Goal: Task Accomplishment & Management: Complete application form

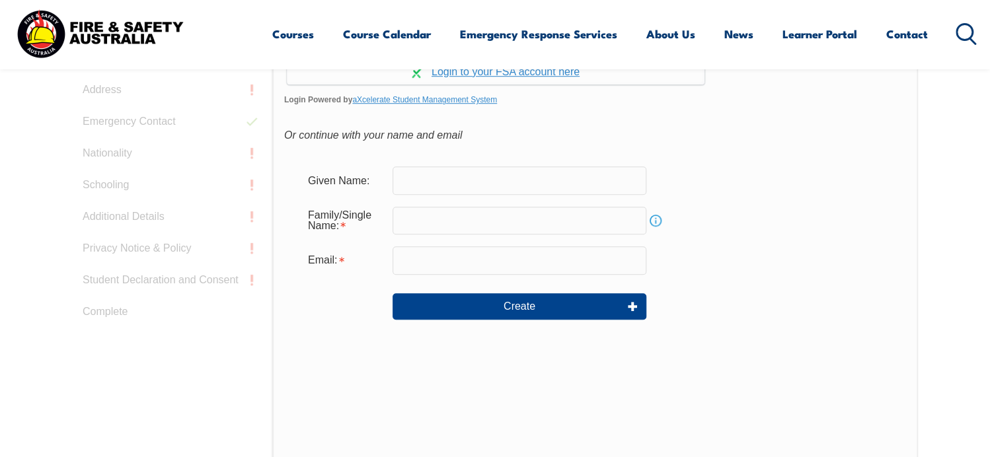
scroll to position [485, 0]
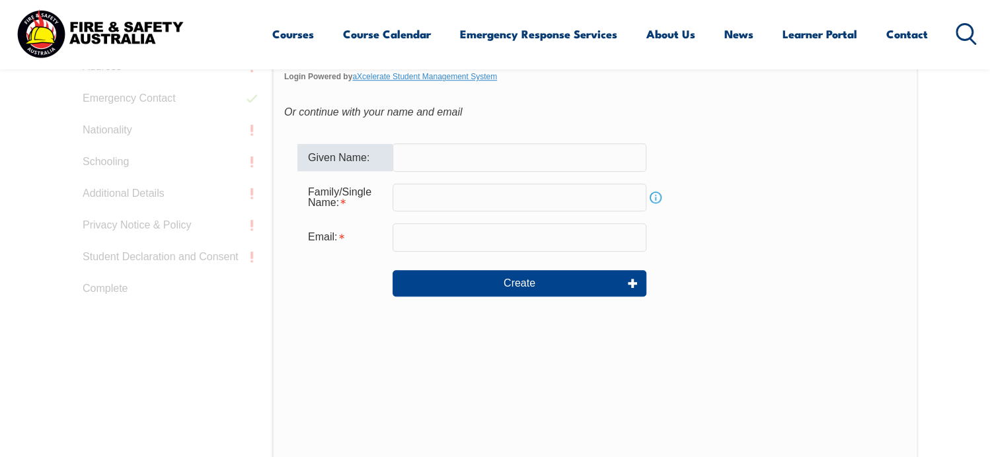
click at [428, 155] on input "text" at bounding box center [520, 157] width 254 height 28
type input "Laura"
type input "Viney"
type input "looiiev1978@gmail.com"
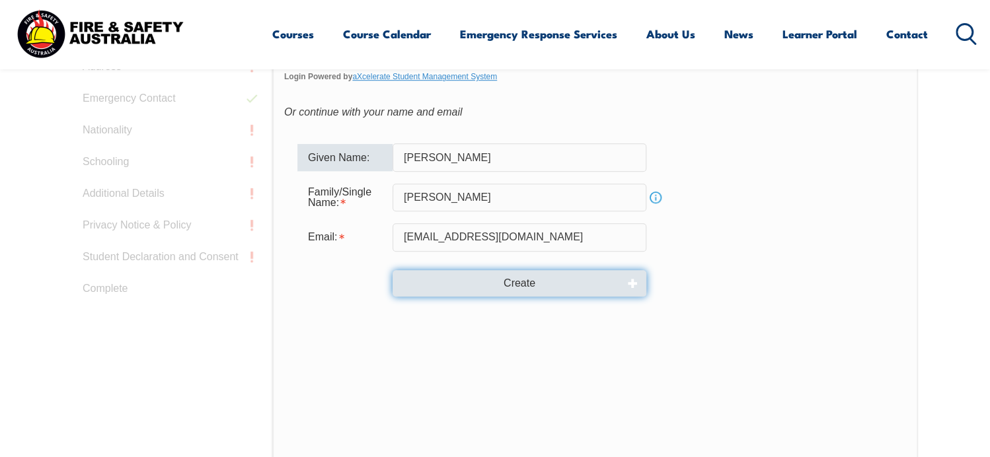
click at [523, 281] on button "Create" at bounding box center [520, 283] width 254 height 26
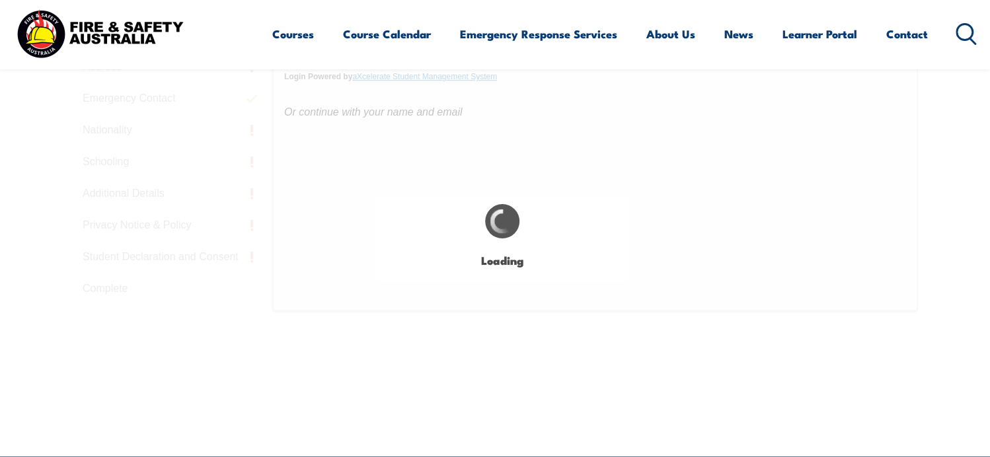
type input "Laura"
type input "Viney"
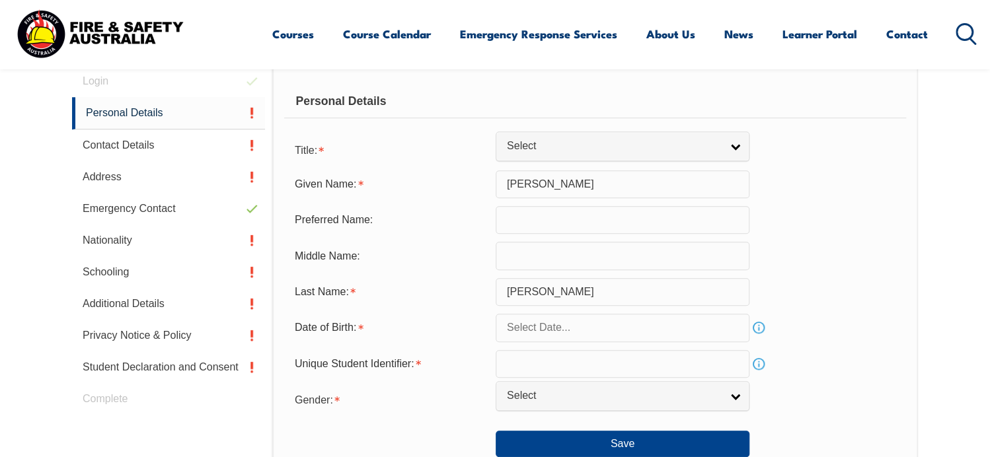
scroll to position [373, 0]
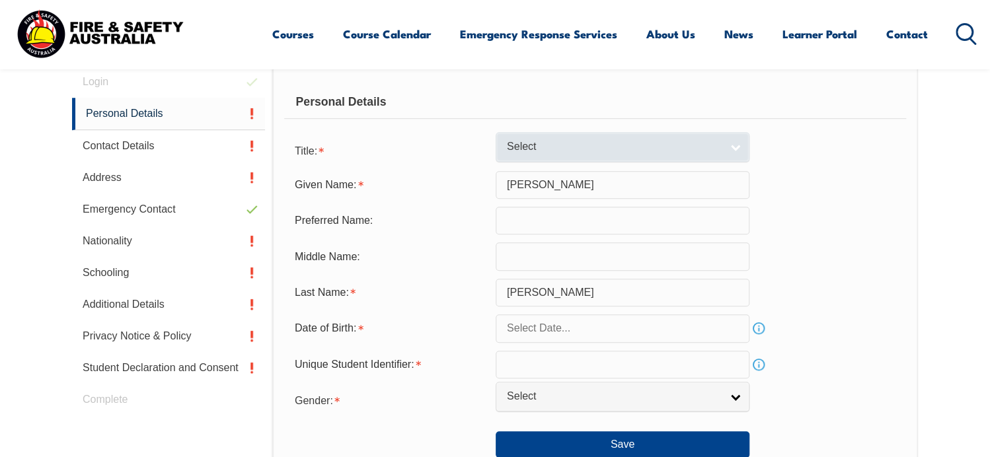
click at [736, 145] on link "Select" at bounding box center [623, 147] width 254 height 30
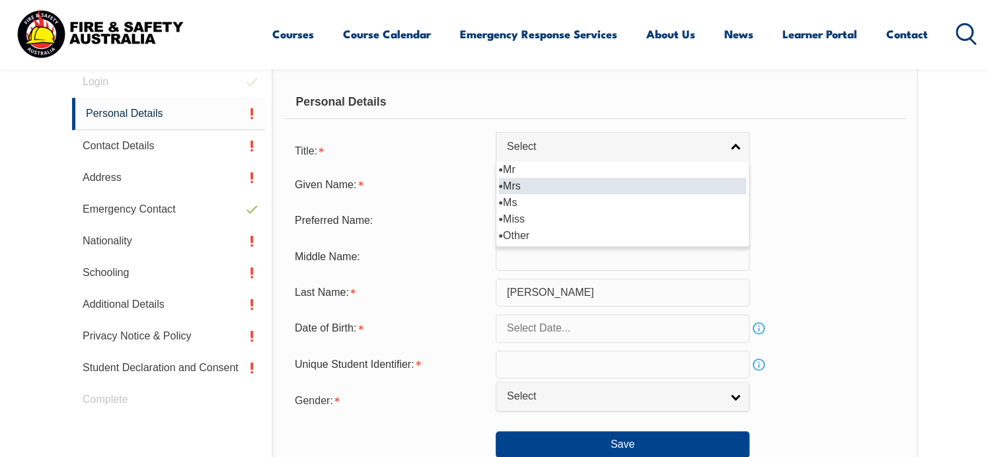
click at [513, 184] on li "Mrs" at bounding box center [622, 186] width 247 height 17
select select "Mrs"
click at [531, 221] on input "text" at bounding box center [623, 221] width 254 height 28
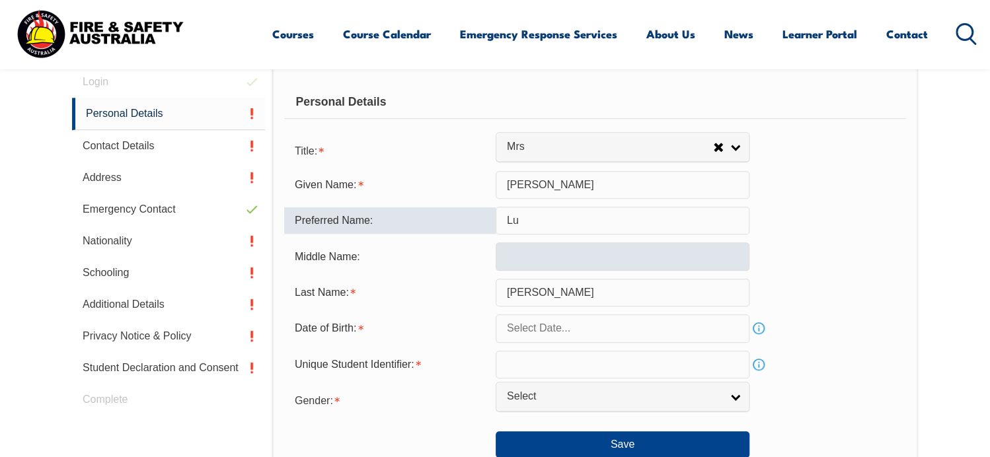
type input "Lu"
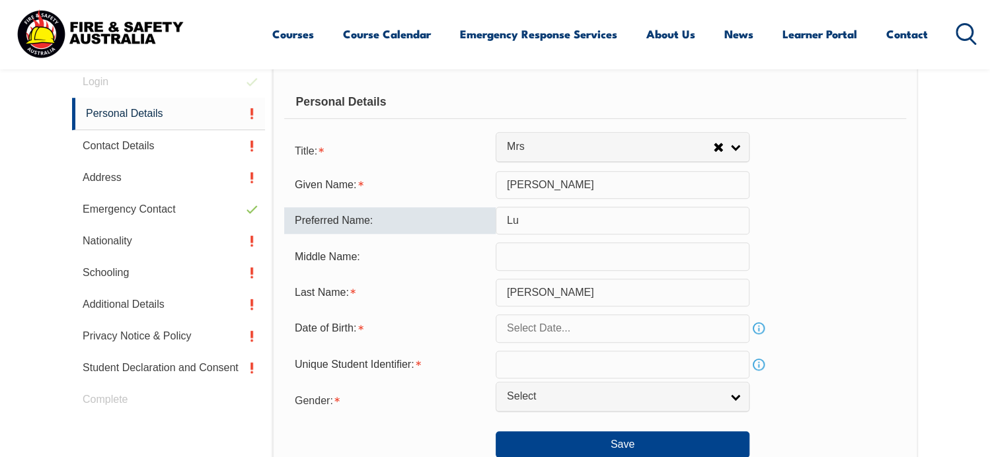
click at [536, 258] on input "text" at bounding box center [623, 257] width 254 height 28
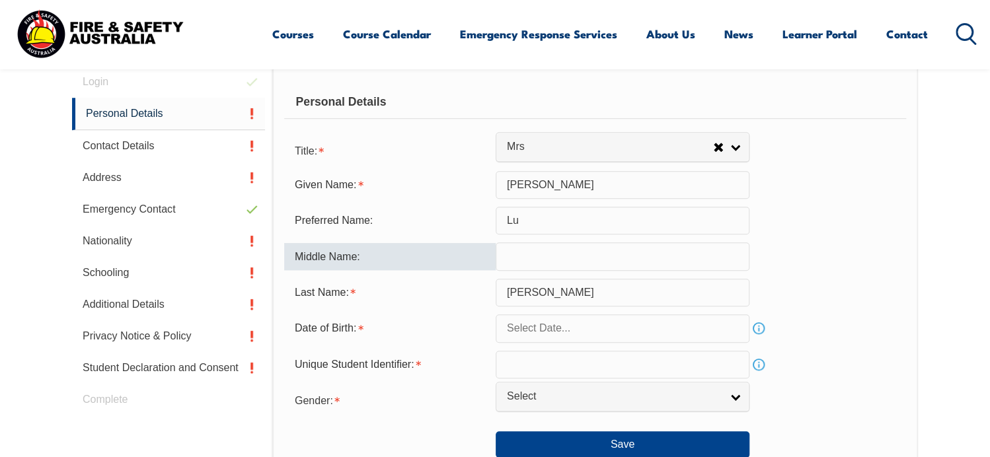
click at [563, 334] on input "text" at bounding box center [623, 329] width 254 height 28
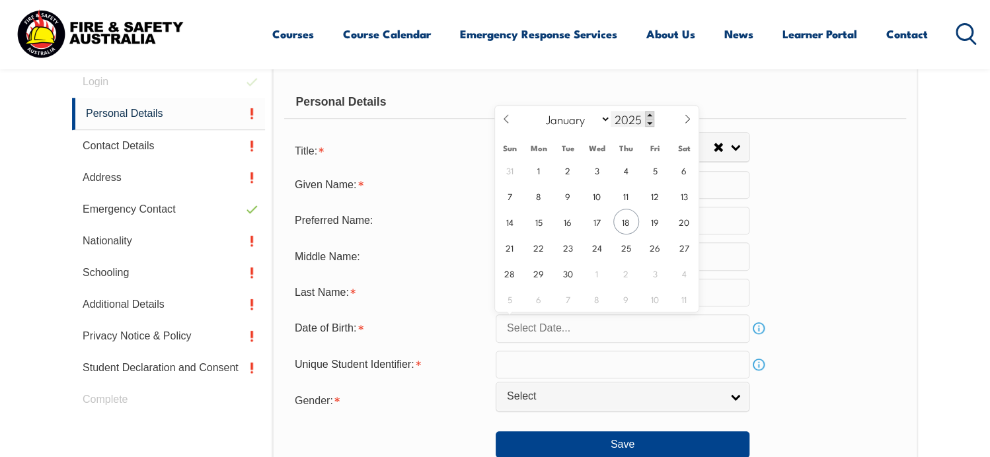
click at [649, 114] on span at bounding box center [649, 115] width 9 height 8
click at [646, 122] on span at bounding box center [649, 123] width 9 height 8
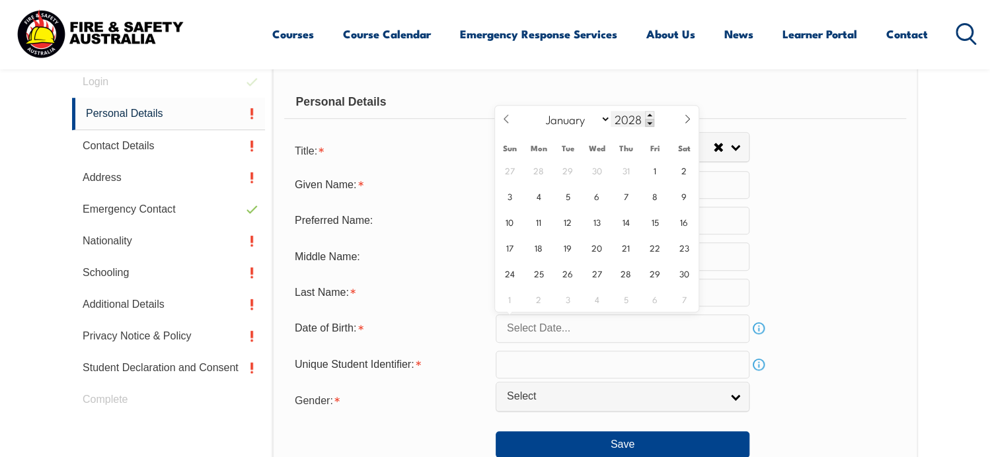
click at [646, 122] on span at bounding box center [649, 123] width 9 height 8
click at [647, 122] on span at bounding box center [649, 123] width 9 height 8
click at [648, 122] on span at bounding box center [649, 123] width 9 height 8
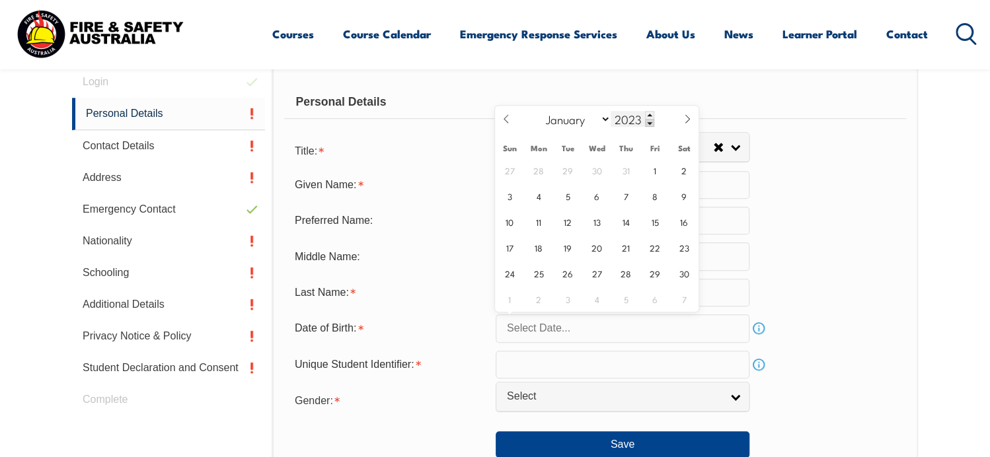
click at [648, 122] on span at bounding box center [649, 123] width 9 height 8
click at [650, 122] on span at bounding box center [649, 123] width 9 height 8
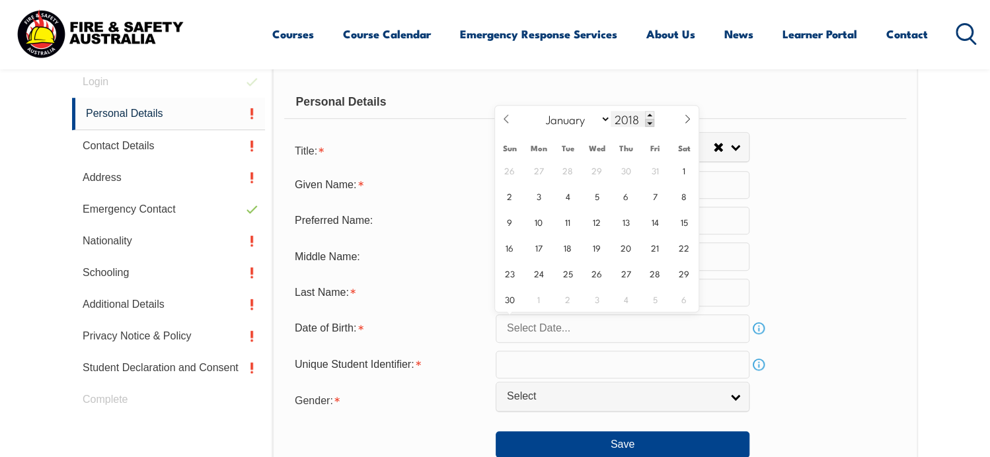
click at [650, 122] on span at bounding box center [649, 123] width 9 height 8
click at [650, 123] on span at bounding box center [649, 123] width 9 height 8
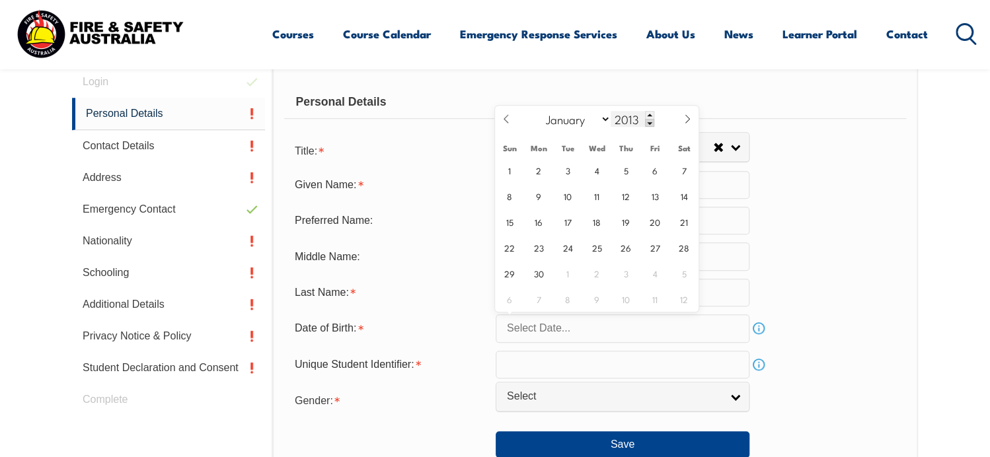
click at [650, 123] on span at bounding box center [649, 123] width 9 height 8
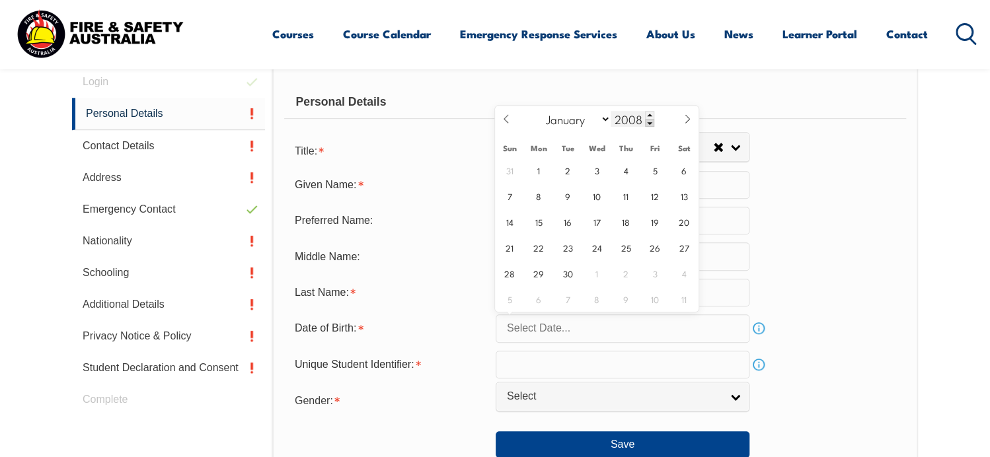
click at [650, 123] on span at bounding box center [649, 123] width 9 height 8
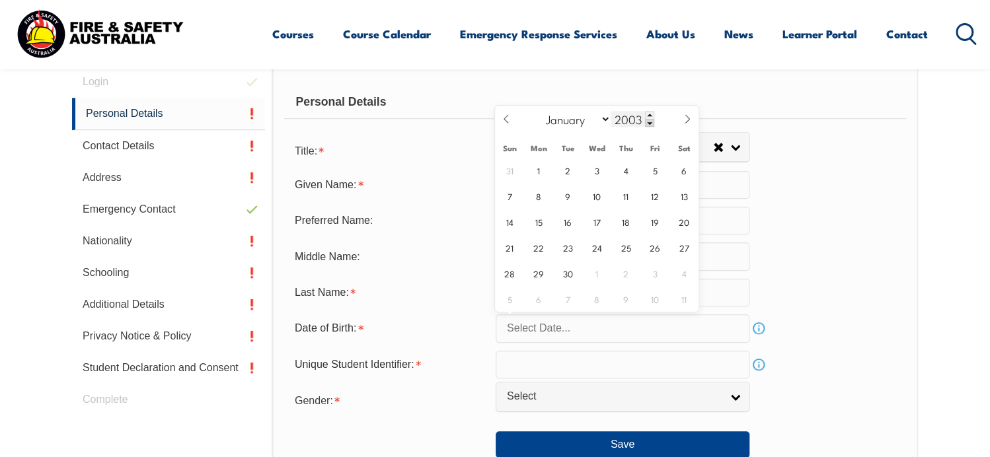
click at [650, 123] on span at bounding box center [649, 123] width 9 height 8
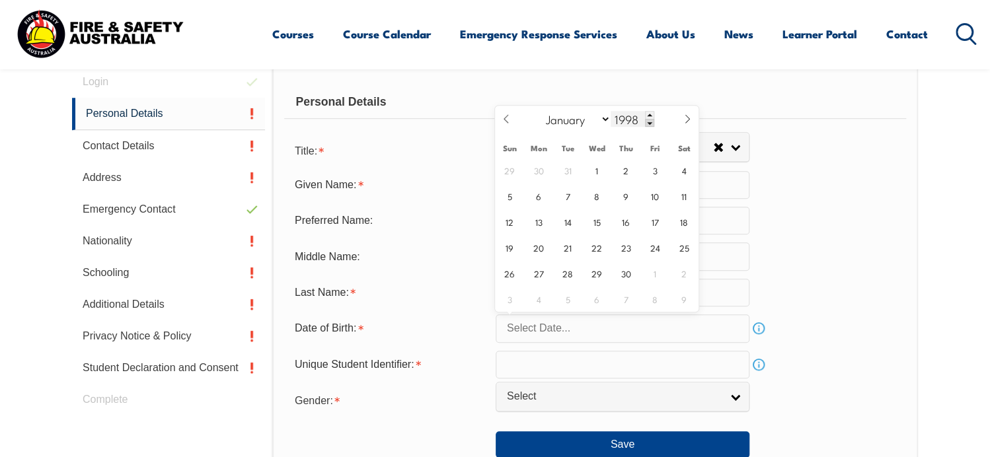
click at [650, 123] on span at bounding box center [649, 123] width 9 height 8
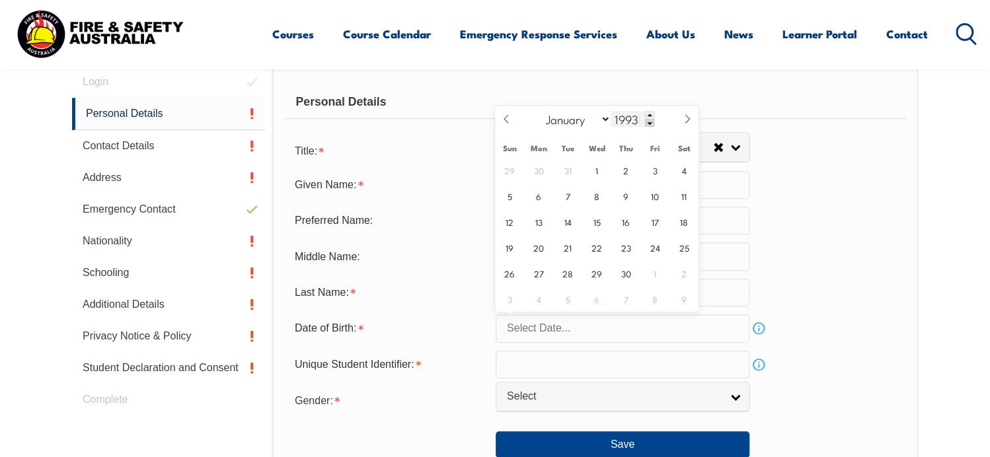
click at [650, 123] on span at bounding box center [649, 123] width 9 height 8
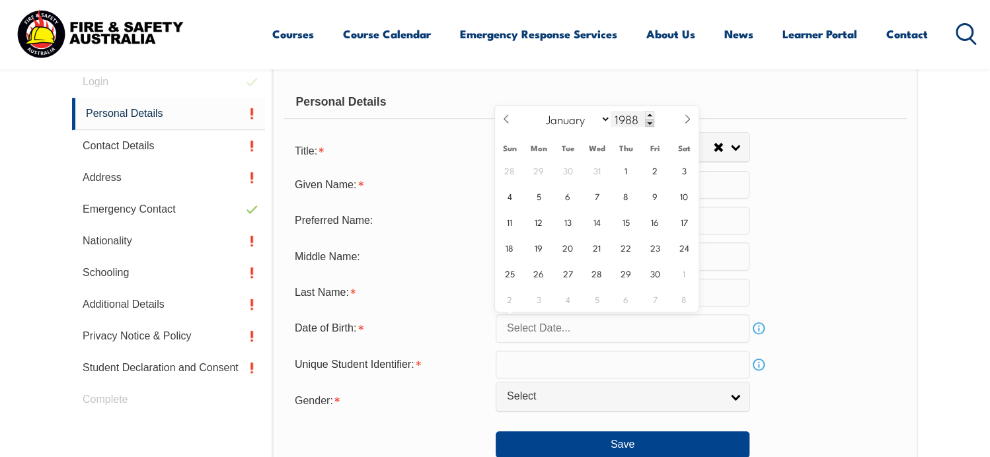
click at [650, 123] on span at bounding box center [649, 123] width 9 height 8
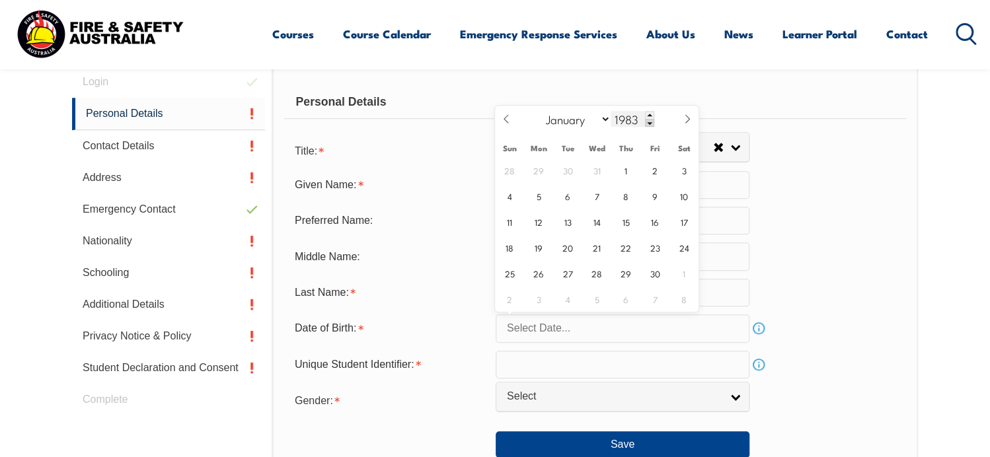
click at [650, 123] on span at bounding box center [649, 123] width 9 height 8
click at [651, 123] on span at bounding box center [649, 123] width 9 height 8
click at [652, 123] on span at bounding box center [649, 123] width 9 height 8
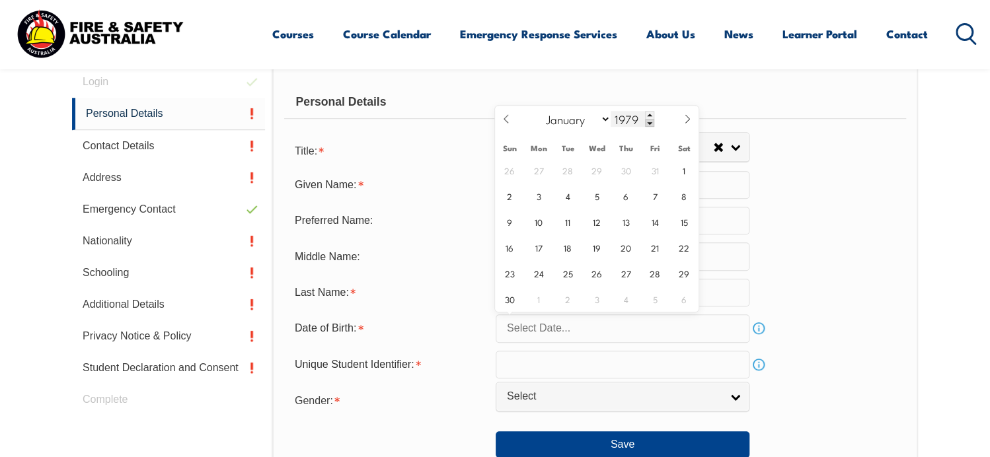
type input "1978"
click at [605, 118] on select "January February March April May June July August September October November De…" at bounding box center [575, 118] width 72 height 17
select select "6"
click at [540, 110] on select "January February March April May June July August September October November De…" at bounding box center [575, 118] width 72 height 17
click at [502, 221] on span "9" at bounding box center [510, 222] width 26 height 26
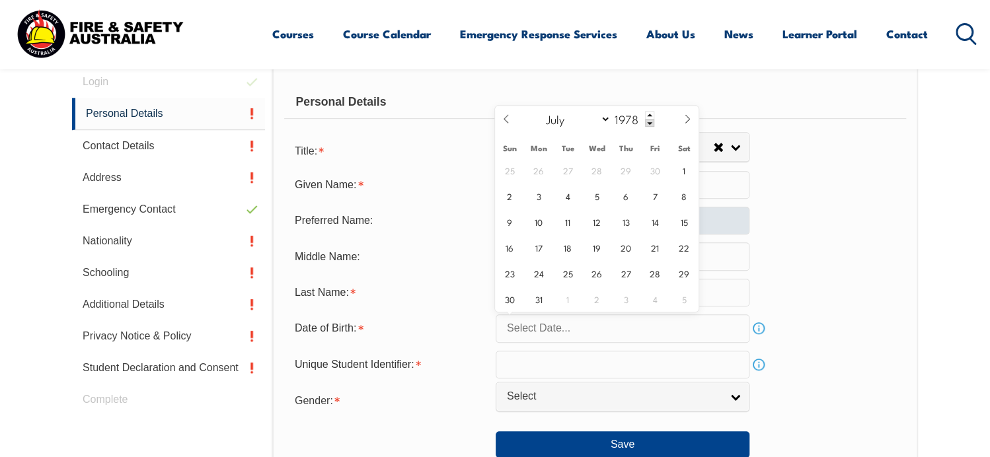
type input "July 9, 1978"
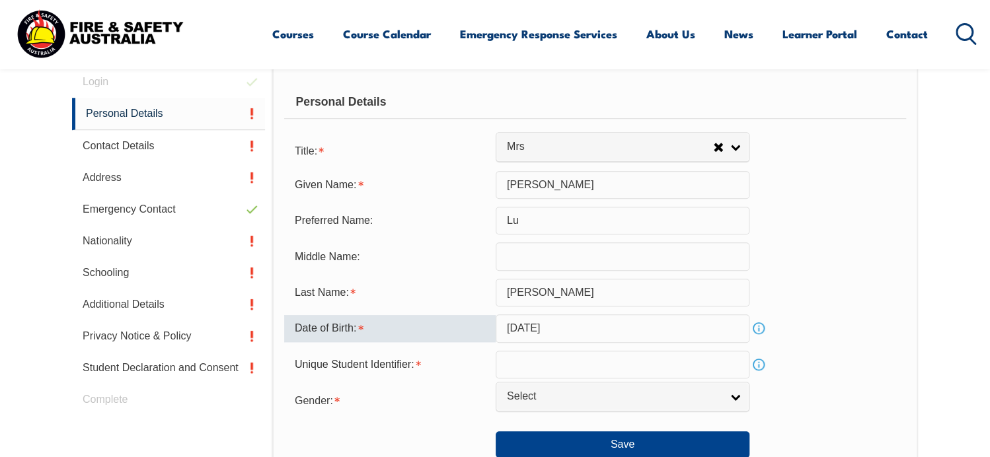
drag, startPoint x: 539, startPoint y: 363, endPoint x: 538, endPoint y: 356, distance: 7.3
click at [538, 362] on input "text" at bounding box center [623, 365] width 254 height 28
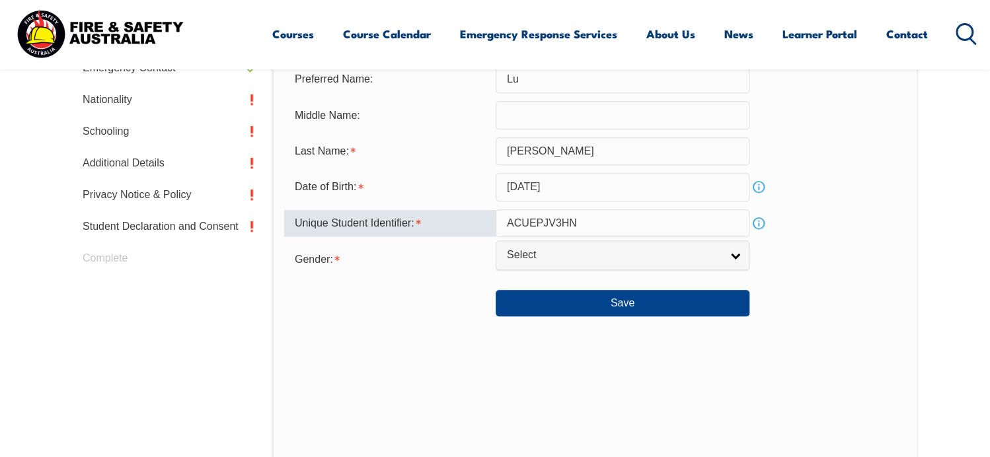
scroll to position [572, 0]
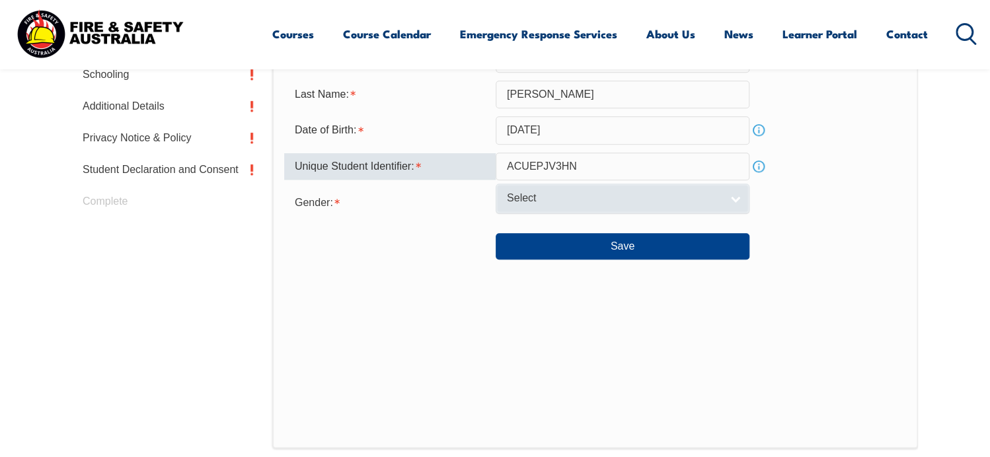
type input "ACUEPJV3HN"
click at [727, 196] on link "Select" at bounding box center [623, 199] width 254 height 30
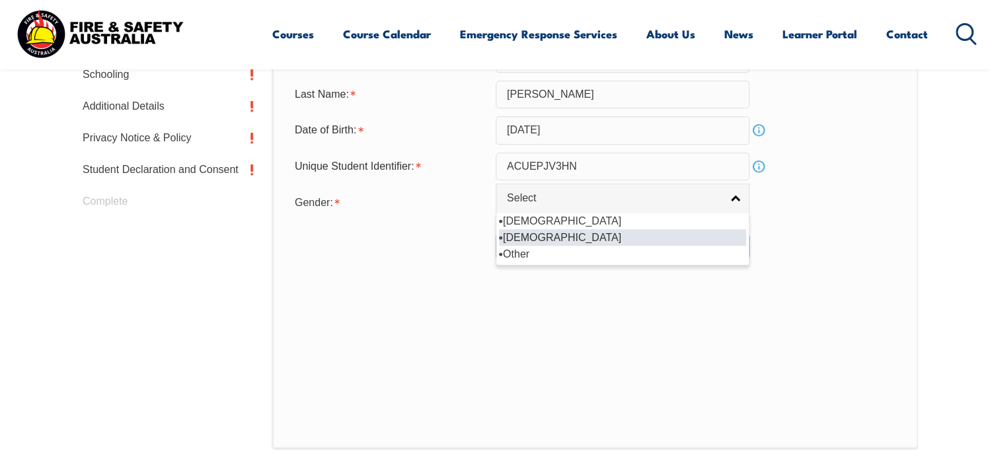
click at [520, 237] on li "Female" at bounding box center [622, 237] width 247 height 17
select select "F"
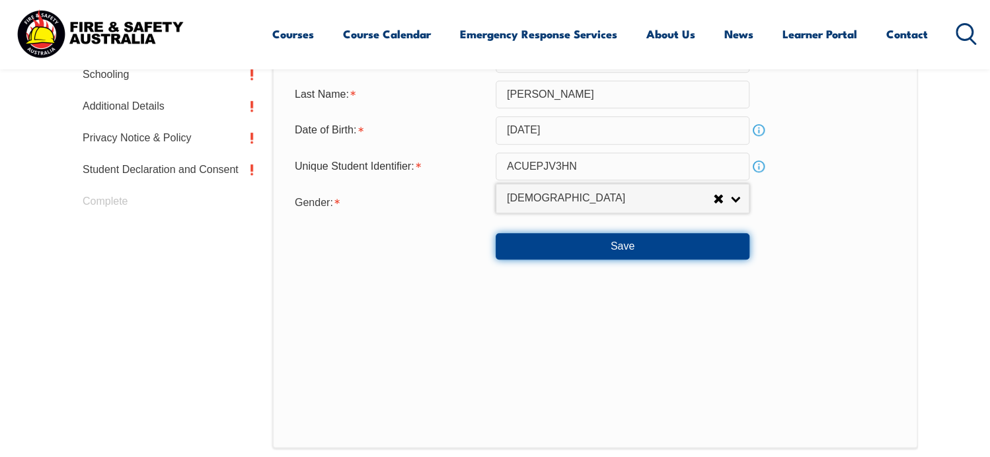
click at [619, 239] on button "Save" at bounding box center [623, 246] width 254 height 26
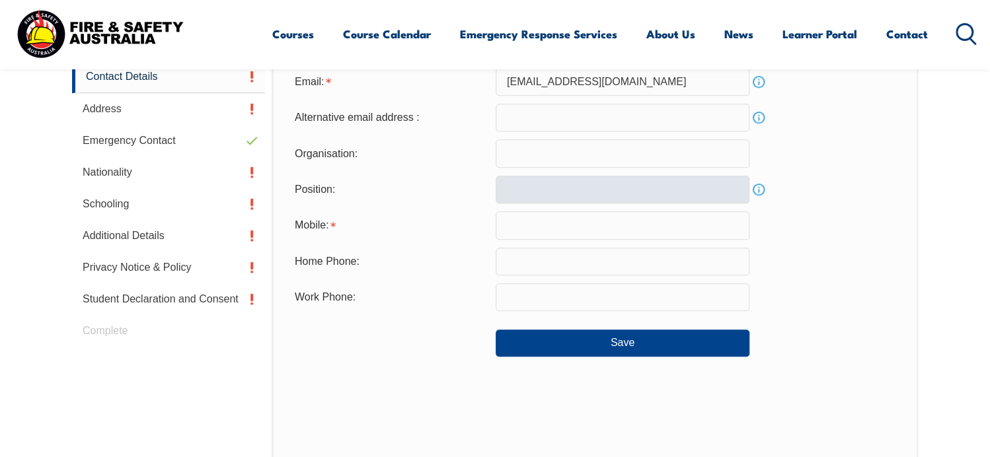
scroll to position [376, 0]
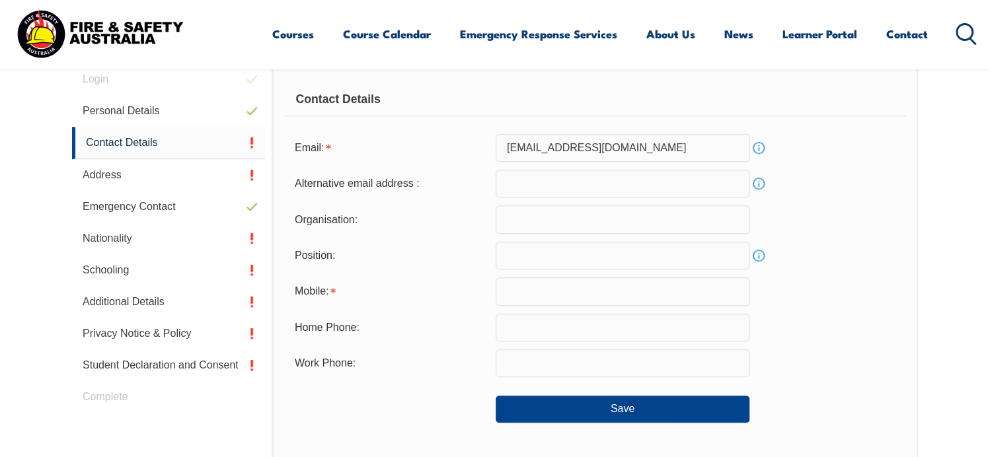
click at [574, 181] on input "email" at bounding box center [623, 184] width 254 height 28
type input "laura.viney@resonate-consultants.com"
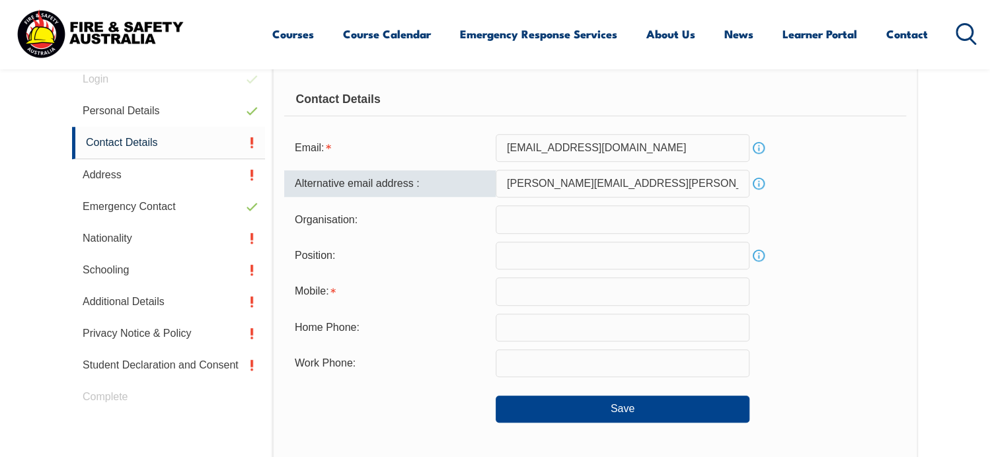
type input "laura.viney@resonate-consultants.com"
type input "Resonate Consultants"
type input "0438411875"
click at [512, 260] on input "text" at bounding box center [623, 256] width 254 height 28
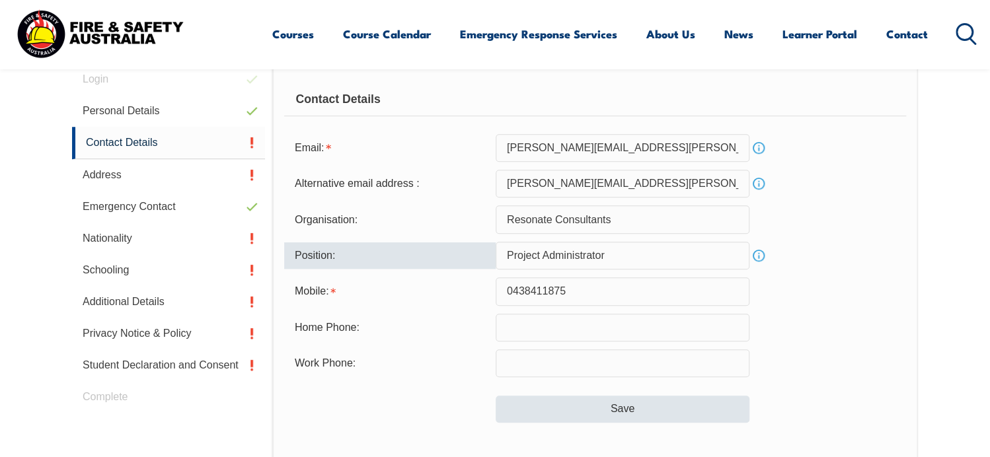
type input "Project Administrator"
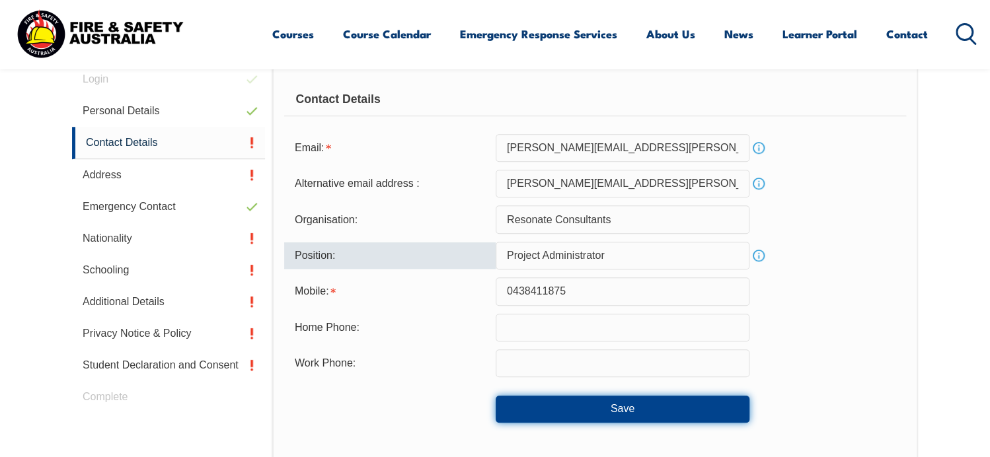
click at [620, 405] on button "Save" at bounding box center [623, 409] width 254 height 26
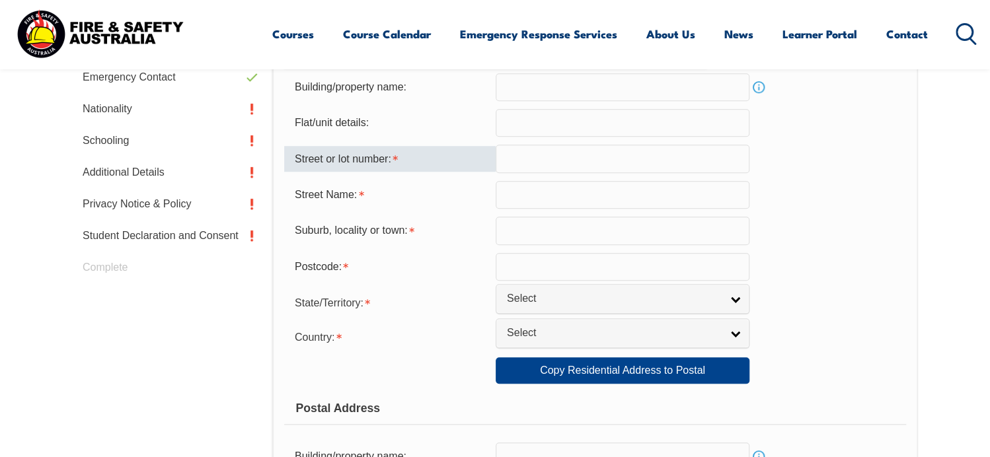
scroll to position [440, 0]
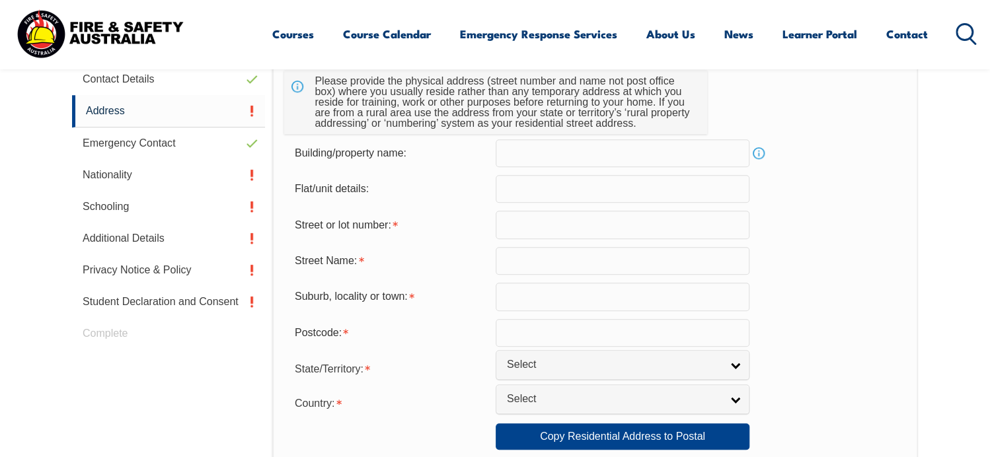
click at [516, 226] on input "text" at bounding box center [623, 225] width 254 height 28
type input "4"
type input "4 Edgehill Walk"
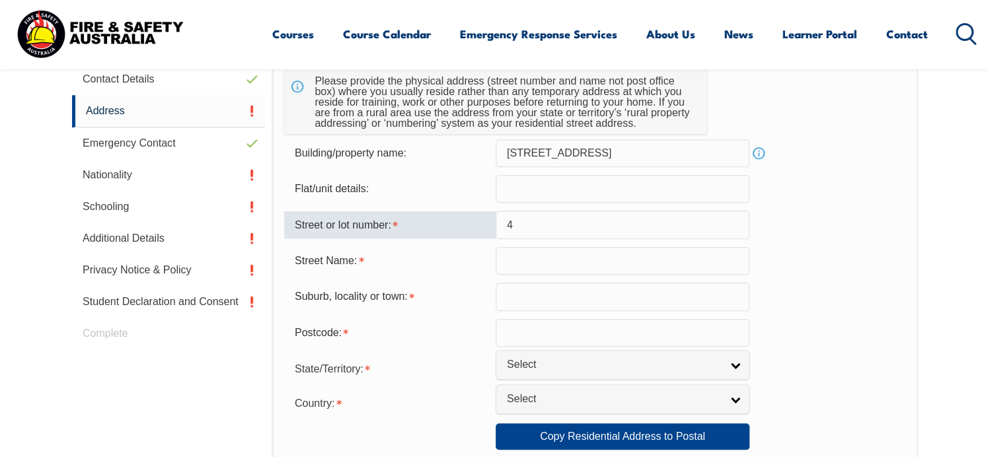
type input "Edgehill Walk"
type input "NOARLUNGA DOWNS"
type input "5168"
select select "SA"
type input "SA"
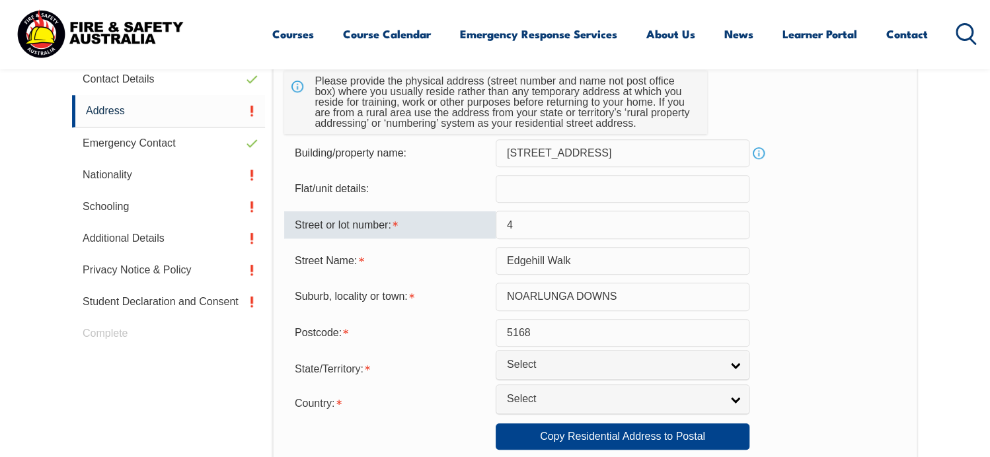
select select "1101"
type input "SA"
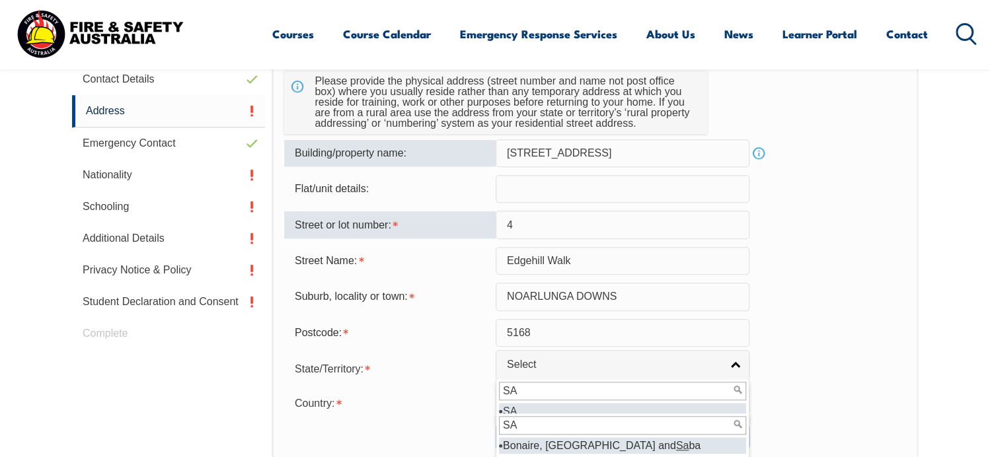
drag, startPoint x: 587, startPoint y: 149, endPoint x: 506, endPoint y: 152, distance: 80.7
click at [506, 152] on input "4 Edgehill Walk" at bounding box center [623, 153] width 254 height 28
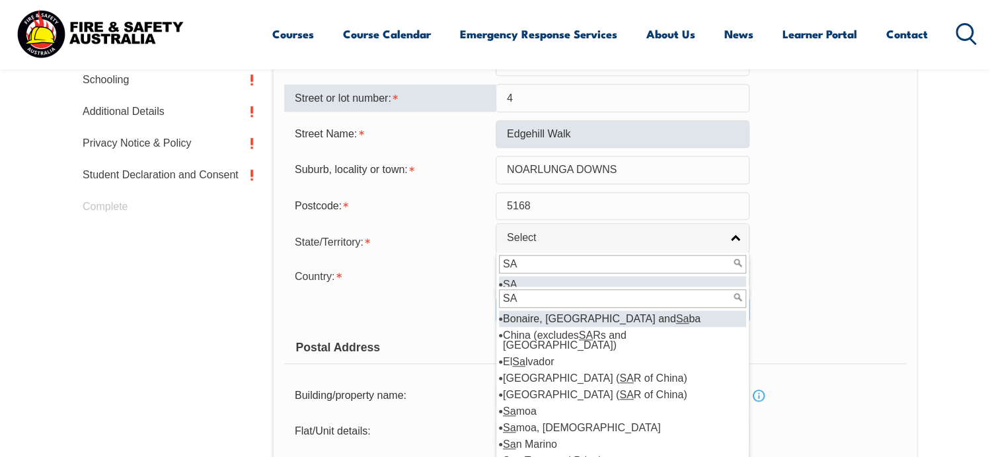
scroll to position [638, 0]
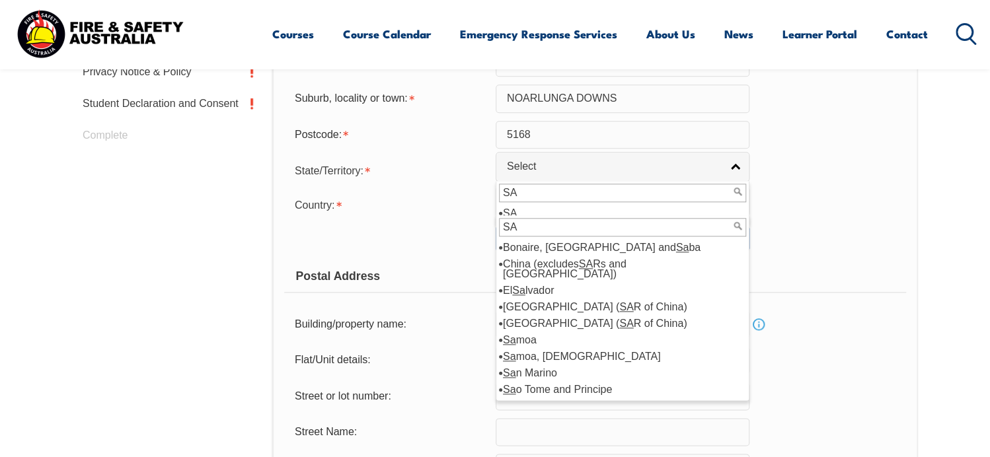
click at [826, 272] on div "Postal Address" at bounding box center [595, 276] width 622 height 33
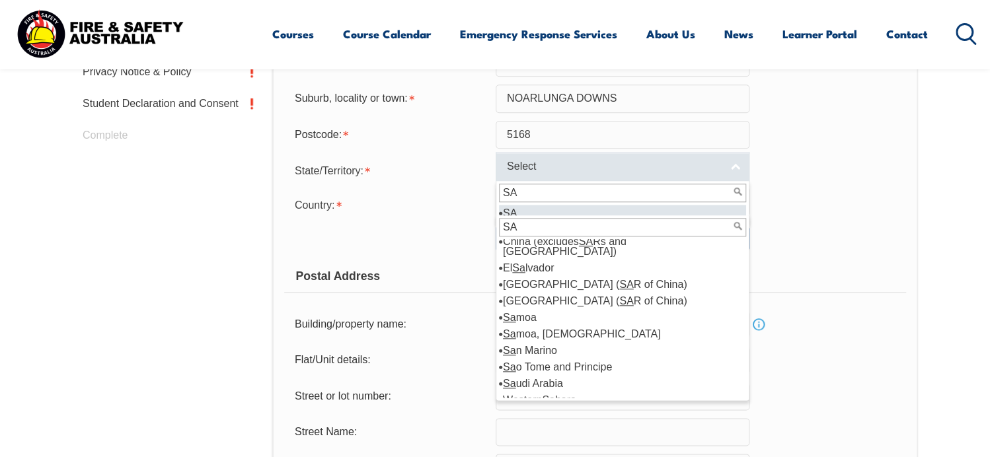
click at [551, 161] on span "Select" at bounding box center [614, 167] width 214 height 14
click at [734, 163] on link "Select" at bounding box center [623, 167] width 254 height 30
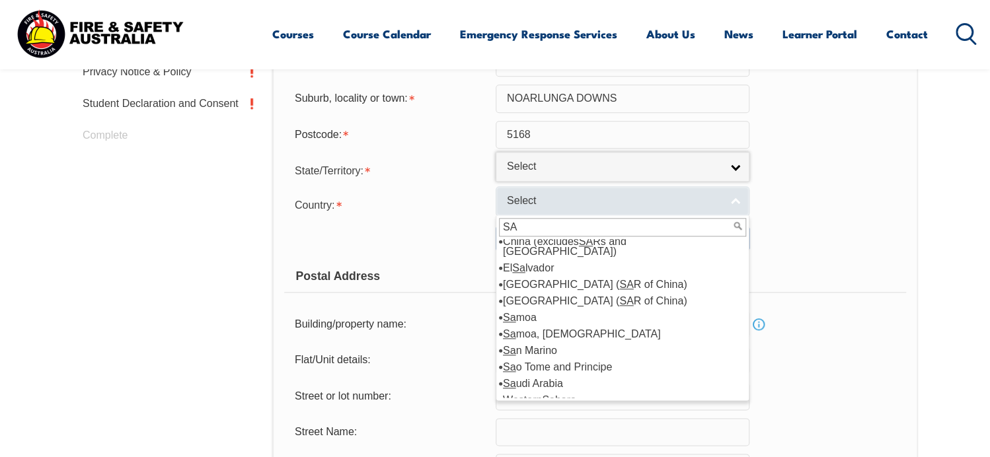
click at [737, 202] on link "Select" at bounding box center [623, 201] width 254 height 30
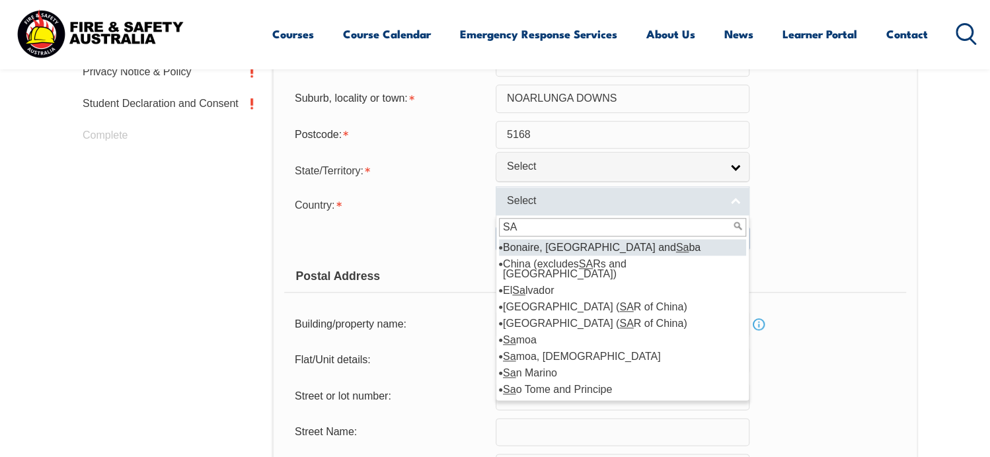
click at [738, 199] on link "Select" at bounding box center [623, 201] width 254 height 30
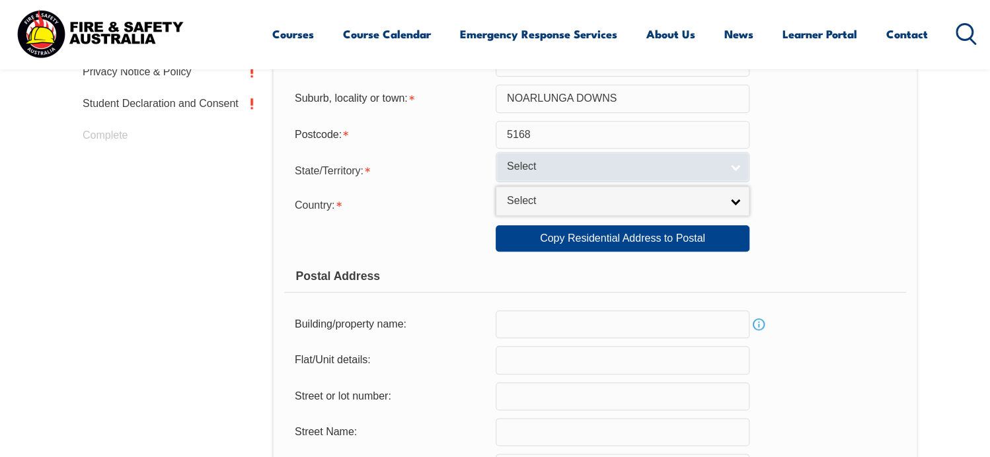
click at [736, 166] on link "Select" at bounding box center [623, 167] width 254 height 30
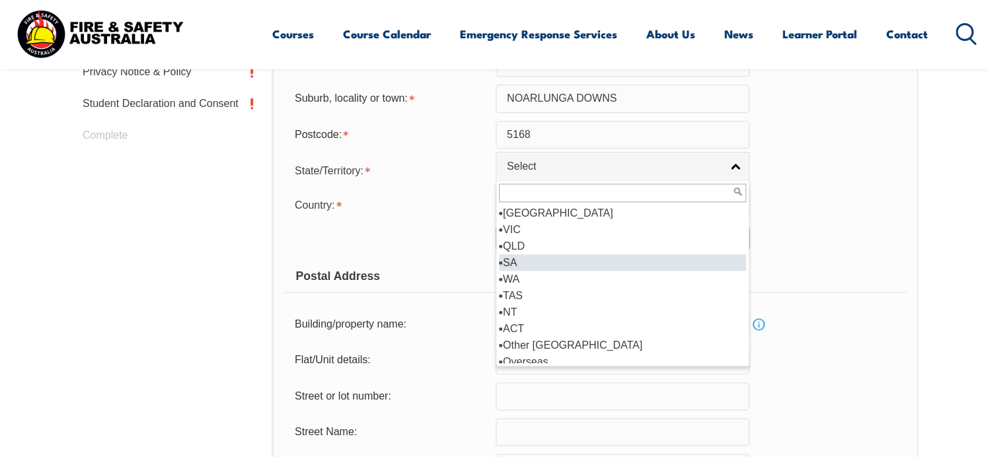
click at [514, 260] on li "SA" at bounding box center [622, 262] width 247 height 17
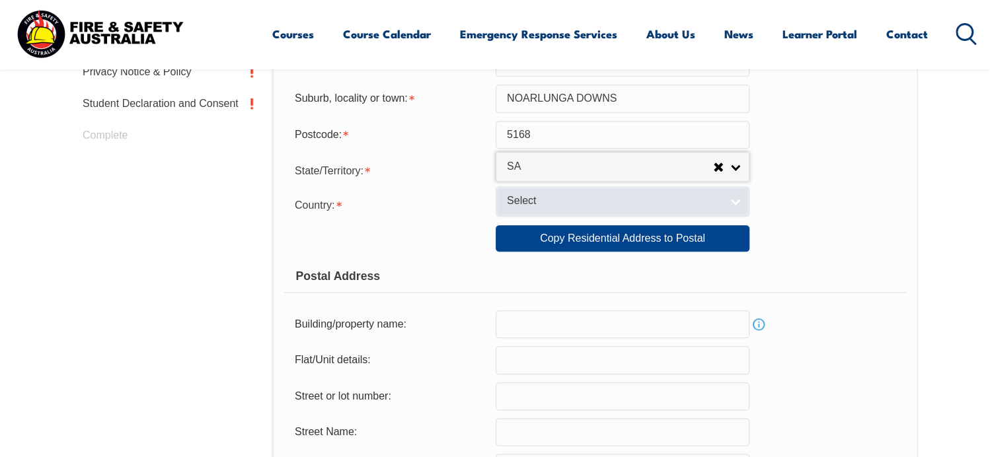
click at [745, 197] on link "Select" at bounding box center [623, 201] width 254 height 30
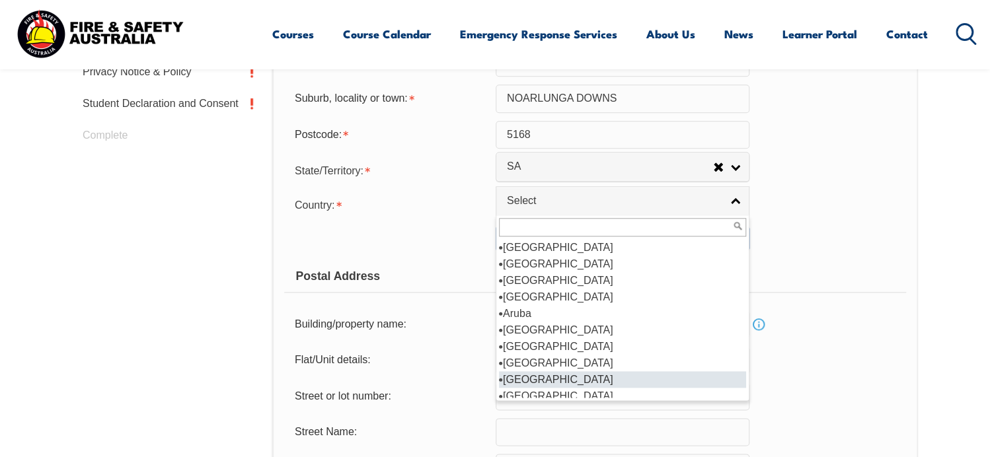
scroll to position [138, 0]
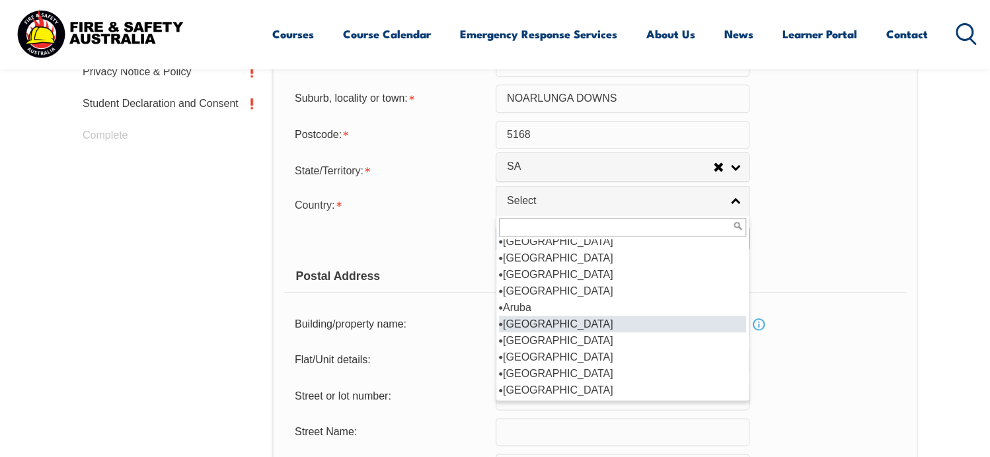
click at [529, 322] on li "Australia" at bounding box center [622, 324] width 247 height 17
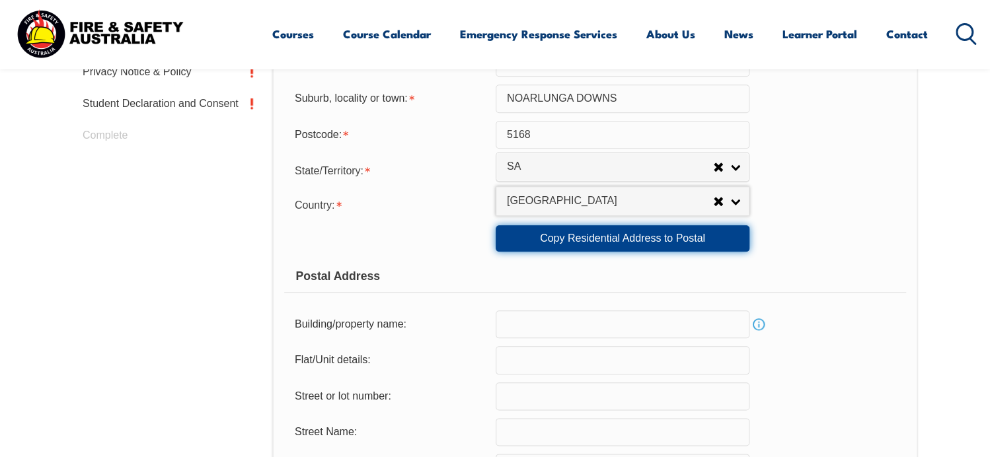
click at [629, 239] on link "Copy Residential Address to Postal" at bounding box center [623, 238] width 254 height 26
type input "4"
type input "Edgehill Walk"
type input "NOARLUNGA DOWNS"
select select "SA"
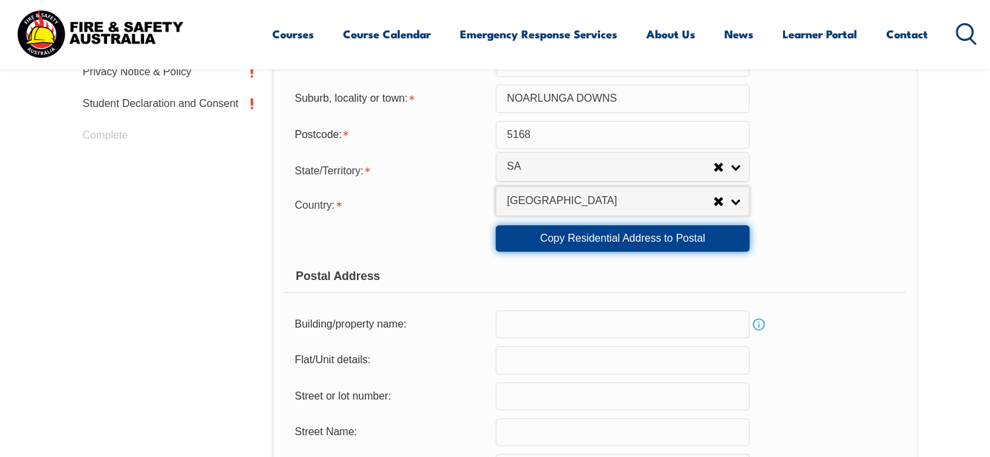
type input "5168"
select select "1101"
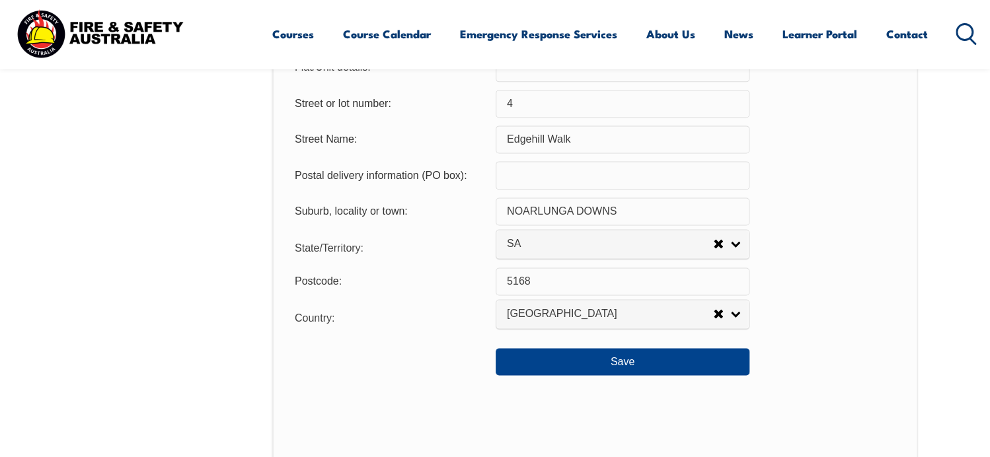
scroll to position [968, 0]
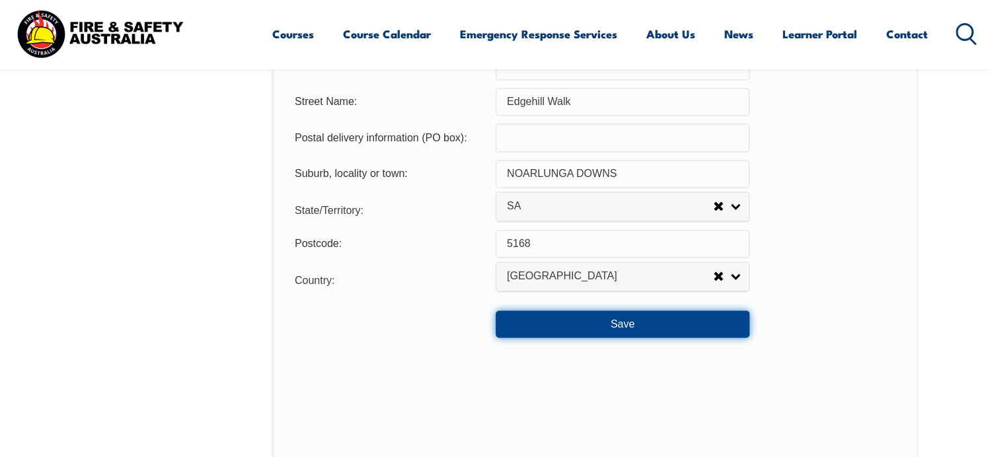
click at [617, 326] on button "Save" at bounding box center [623, 324] width 254 height 26
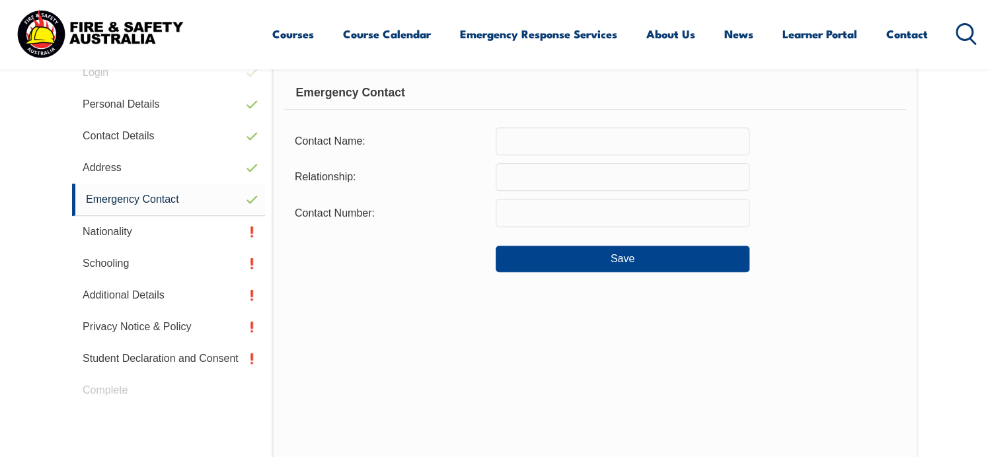
scroll to position [373, 0]
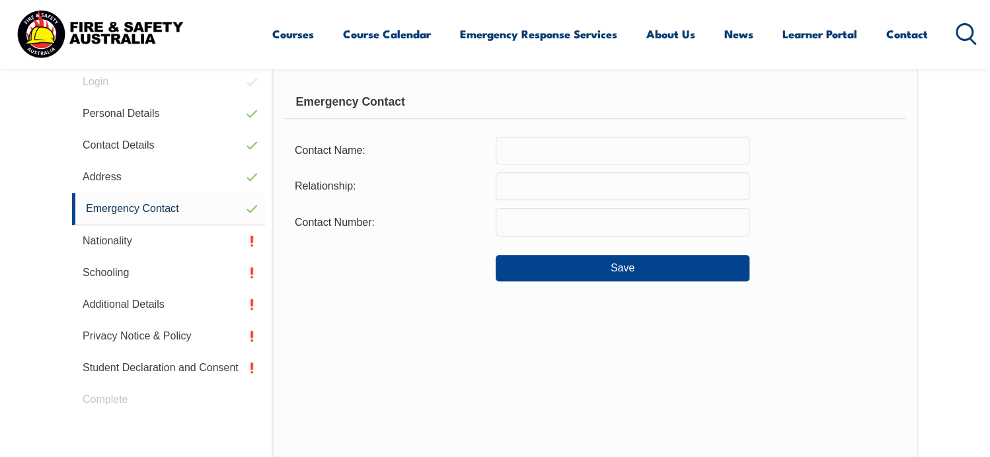
click at [514, 149] on input "text" at bounding box center [623, 151] width 254 height 28
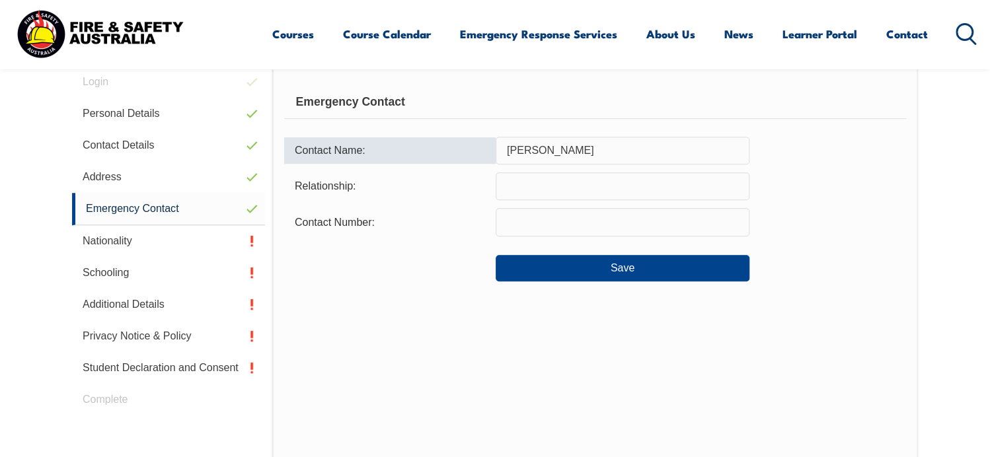
type input "Ben Pierard"
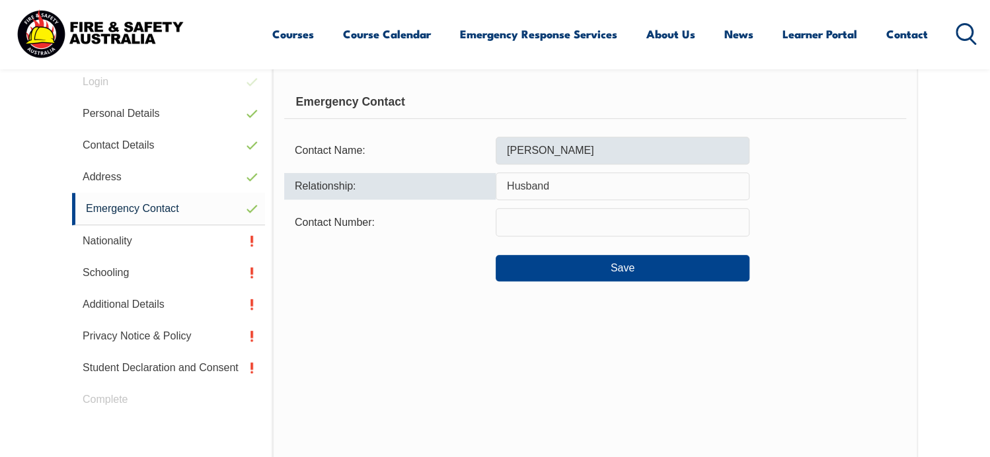
type input "Husband"
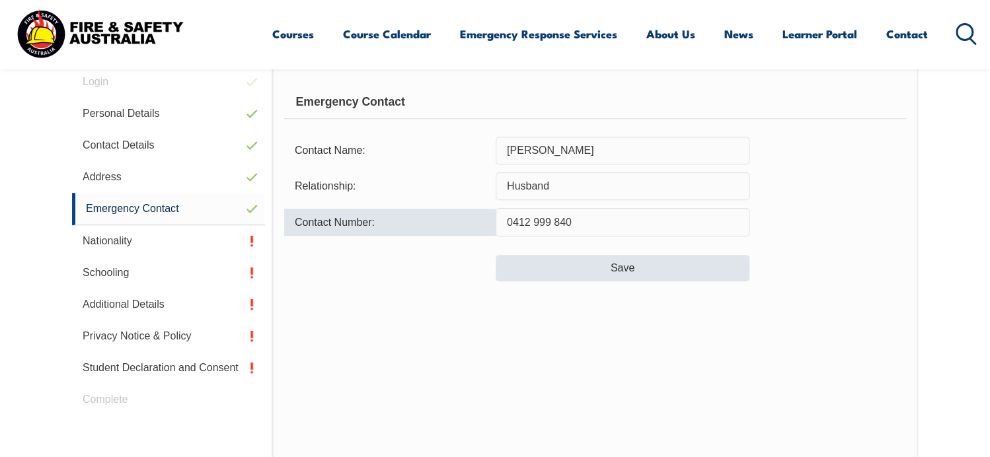
type input "0412 999 840"
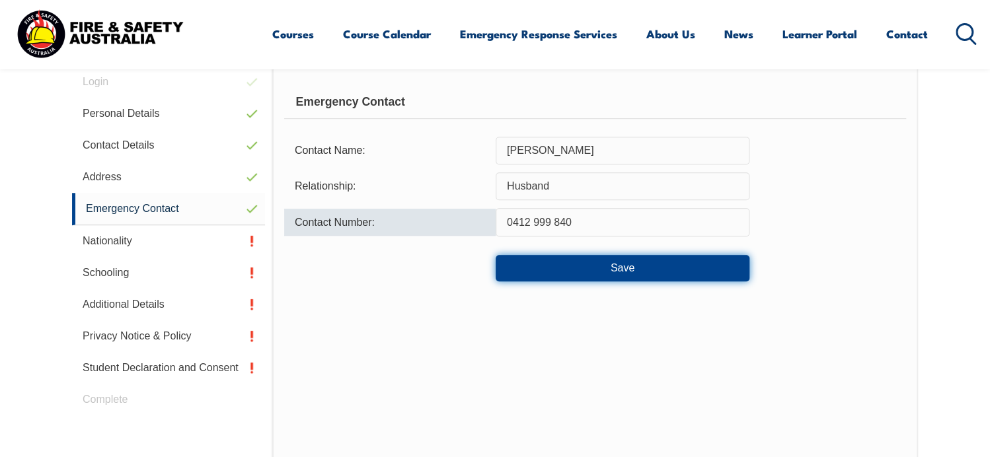
click at [616, 270] on button "Save" at bounding box center [623, 268] width 254 height 26
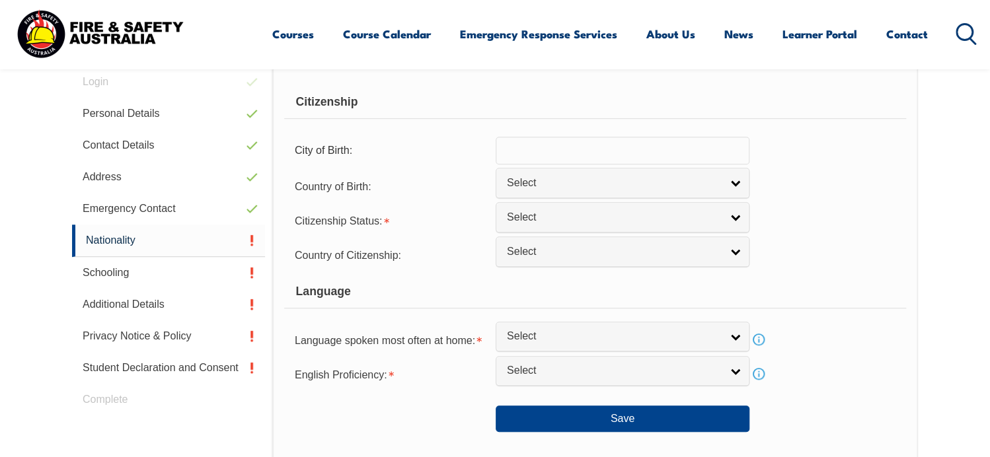
click at [713, 146] on input "text" at bounding box center [623, 151] width 254 height 28
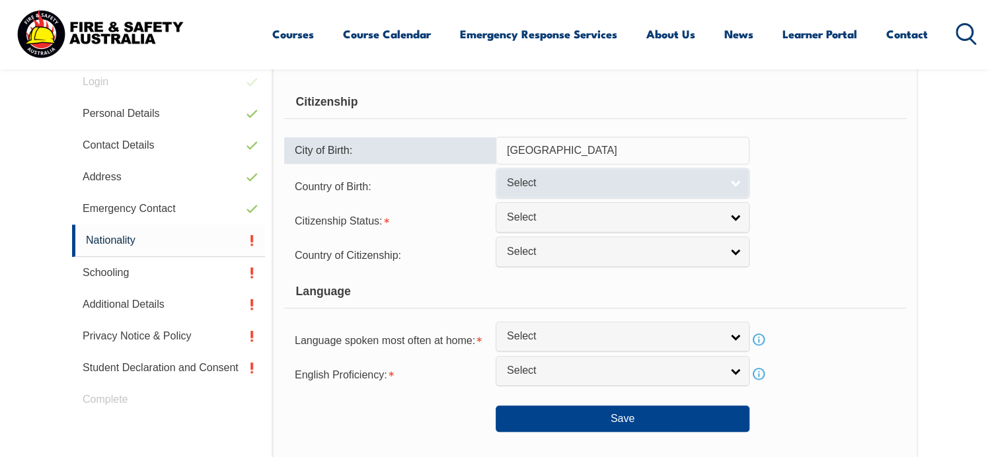
type input "Hobart"
click at [588, 178] on span "Select" at bounding box center [614, 183] width 214 height 14
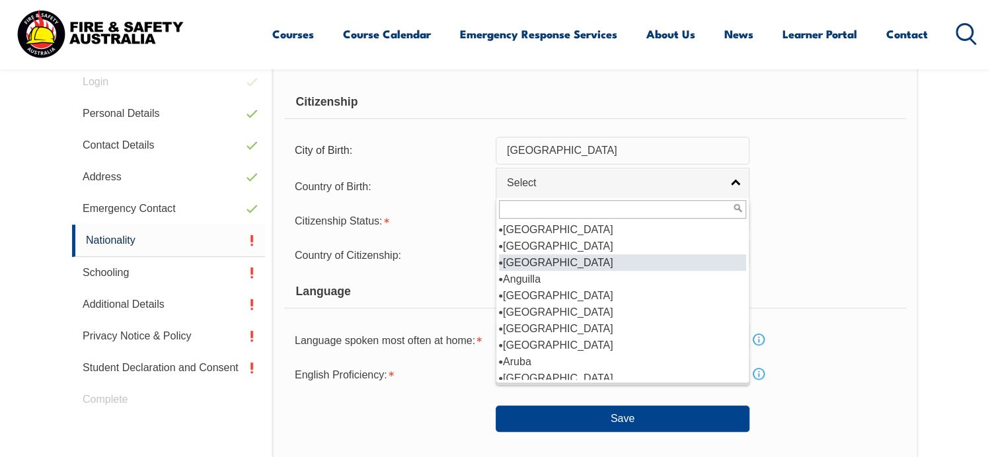
scroll to position [132, 0]
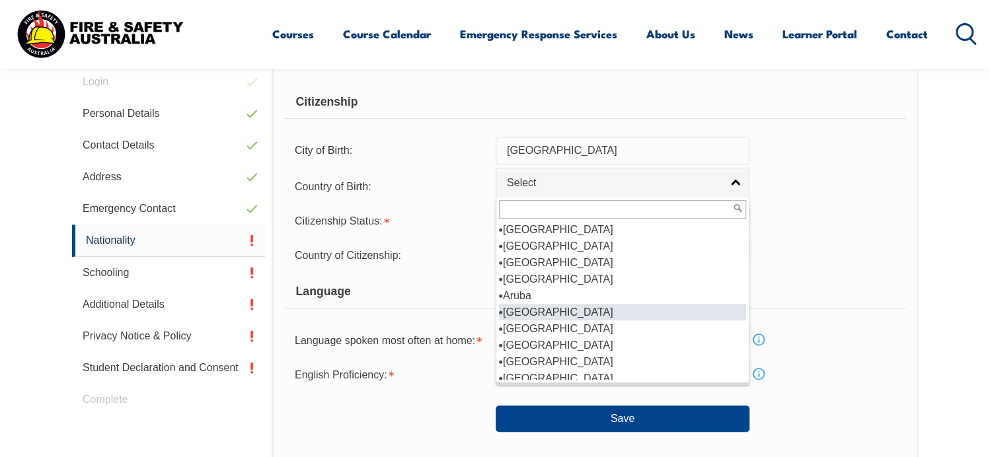
click at [538, 308] on li "Australia" at bounding box center [622, 312] width 247 height 17
select select "1101"
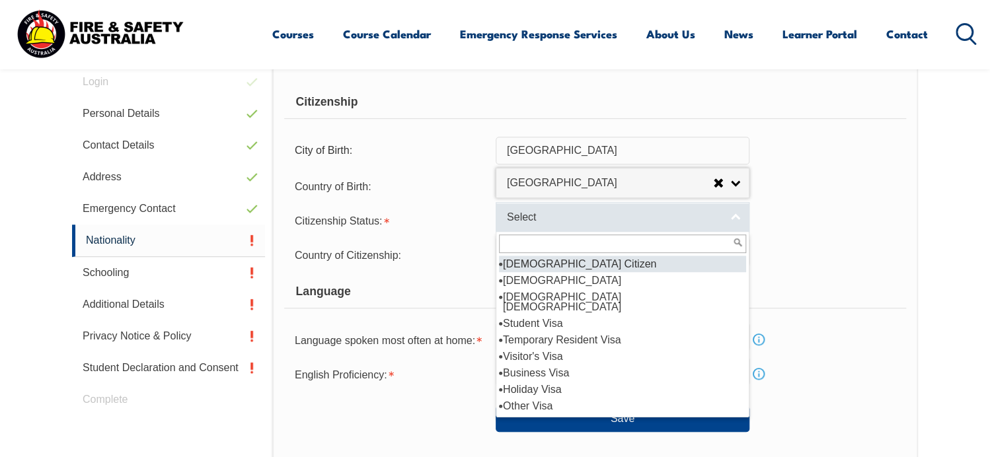
click at [557, 214] on span "Select" at bounding box center [614, 218] width 214 height 14
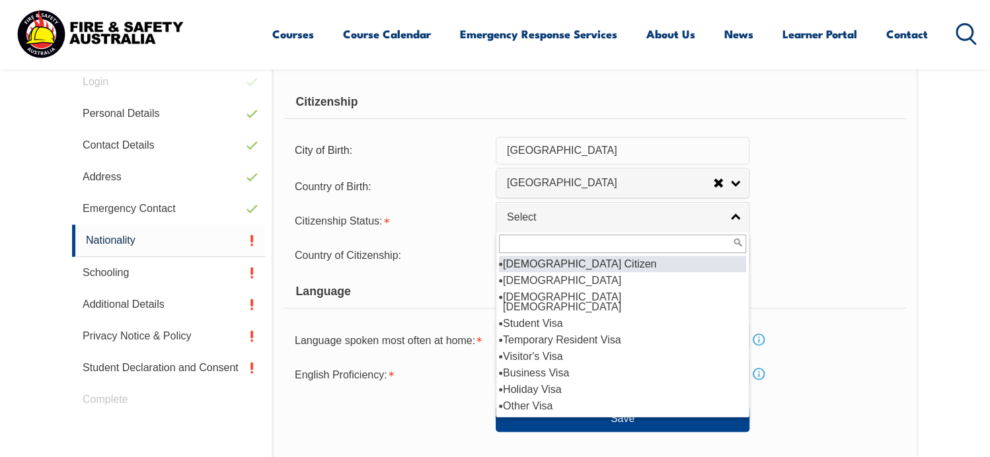
click at [564, 261] on li "Australian Citizen" at bounding box center [622, 264] width 247 height 17
select select "1"
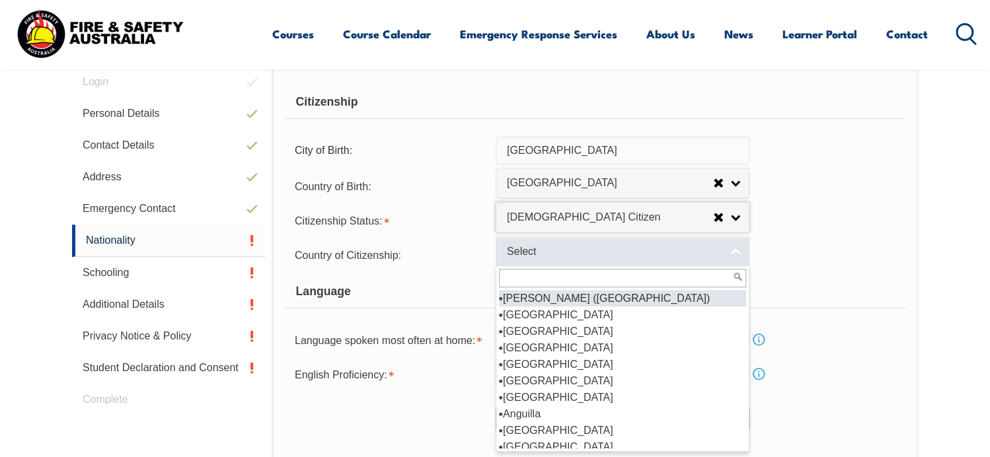
click at [564, 249] on span "Select" at bounding box center [614, 252] width 214 height 14
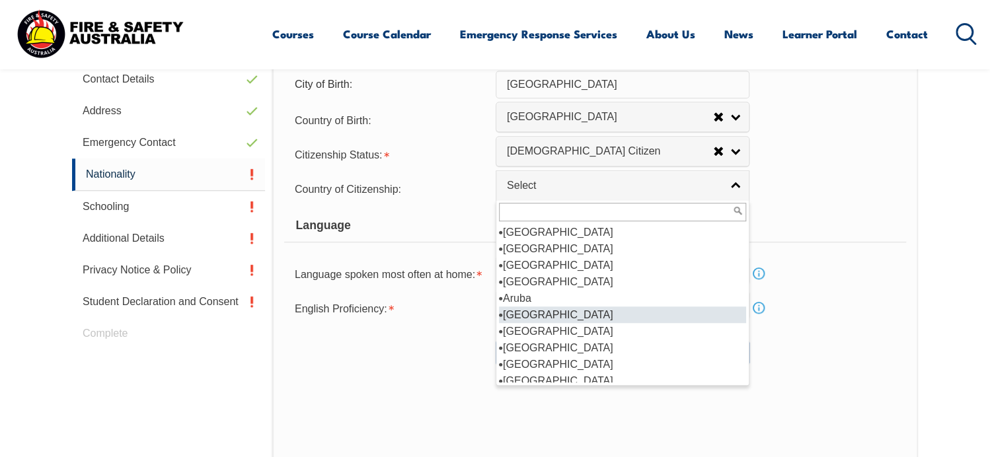
click at [548, 313] on li "Australia" at bounding box center [622, 315] width 247 height 17
select select "1101"
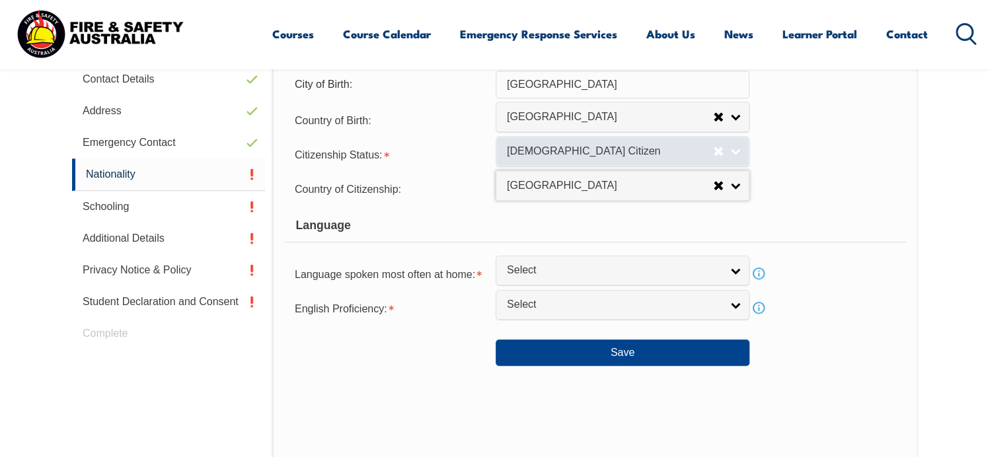
click at [605, 149] on span "Australian Citizen" at bounding box center [610, 152] width 206 height 14
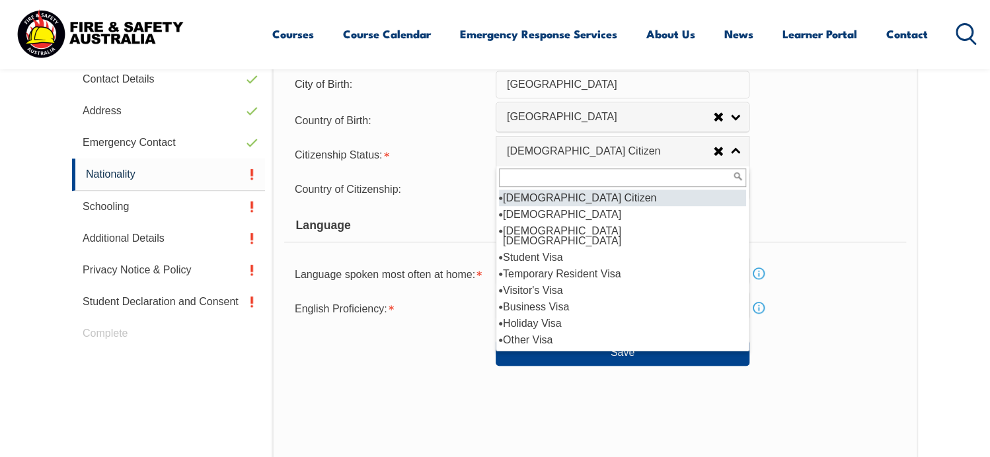
click at [813, 163] on div "Citizenship Status: Australian Citizen New Zealand Citizen Australian Permanent…" at bounding box center [595, 154] width 622 height 26
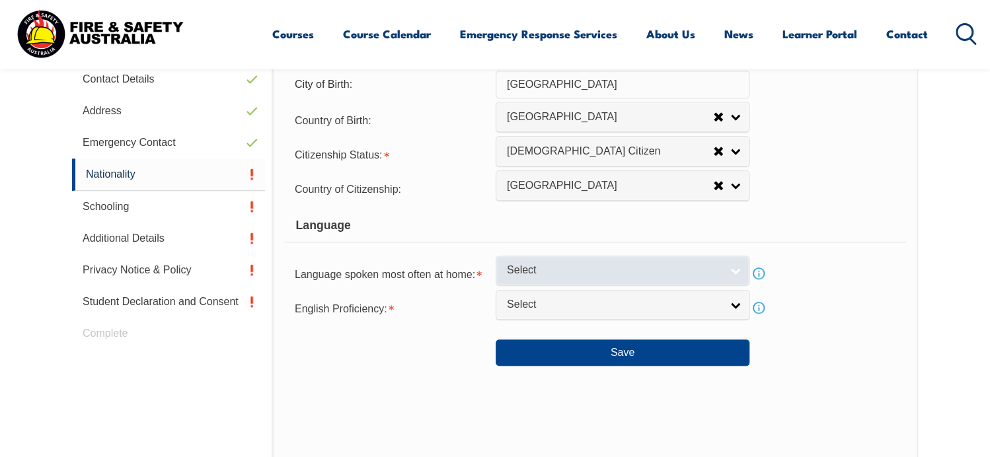
click at [570, 265] on span "Select" at bounding box center [614, 271] width 214 height 14
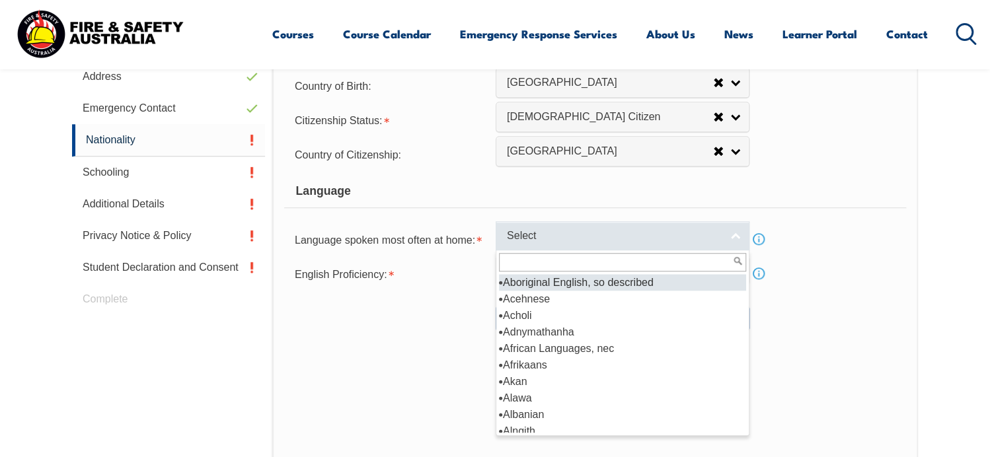
scroll to position [506, 0]
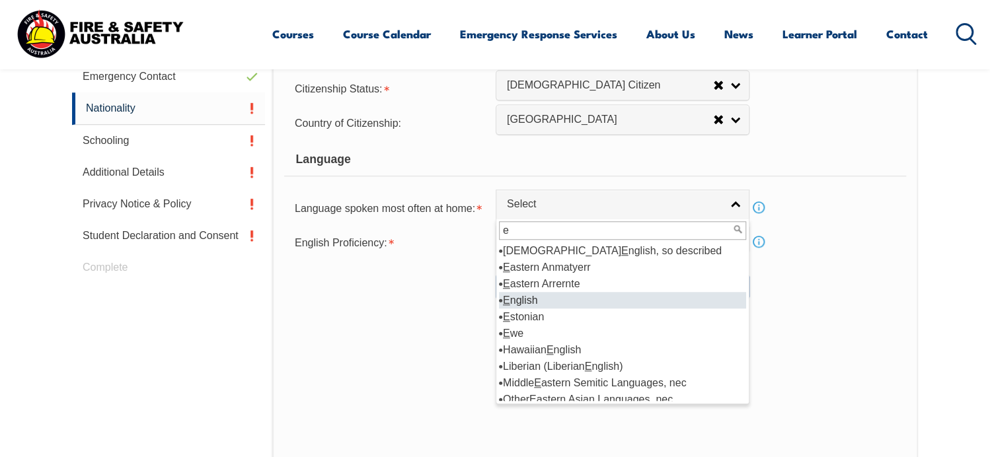
type input "e"
click at [527, 294] on li "E nglish" at bounding box center [622, 300] width 247 height 17
select select "1201"
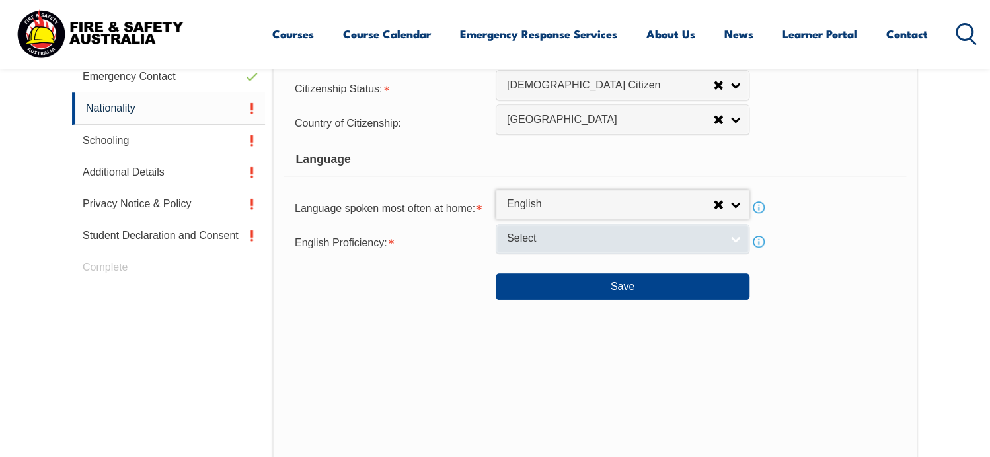
click at [646, 235] on span "Select" at bounding box center [614, 239] width 214 height 14
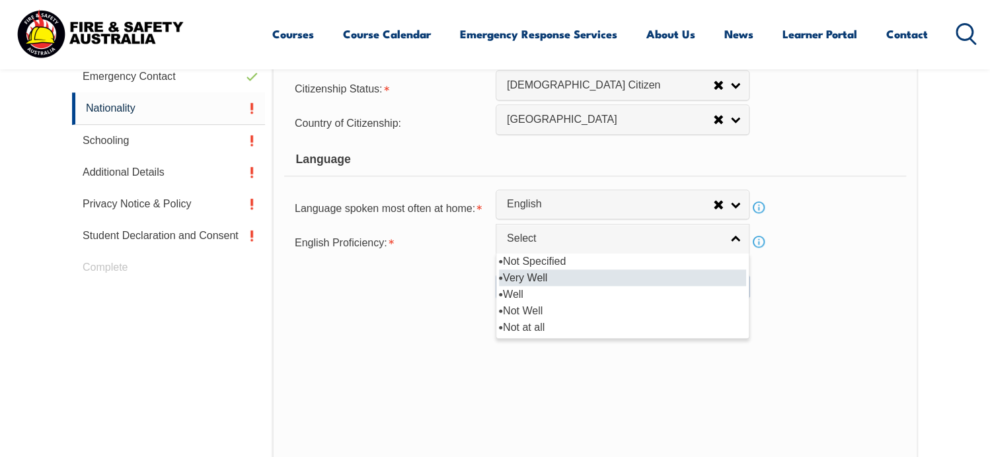
click at [543, 272] on li "Very Well" at bounding box center [622, 278] width 247 height 17
select select "1"
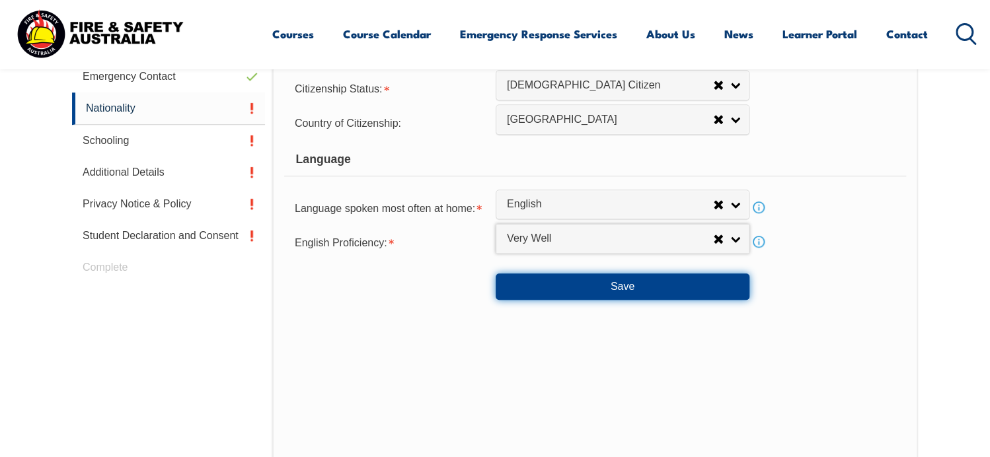
click at [617, 287] on button "Save" at bounding box center [623, 287] width 254 height 26
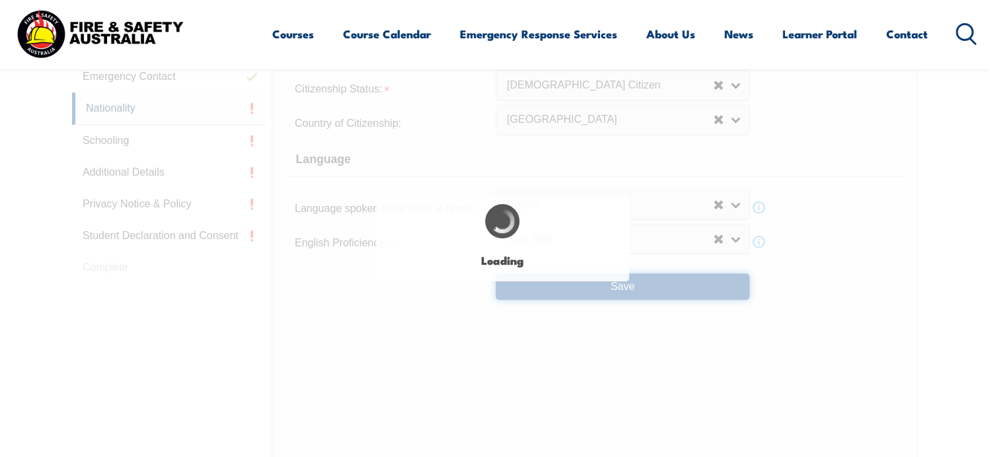
select select "false"
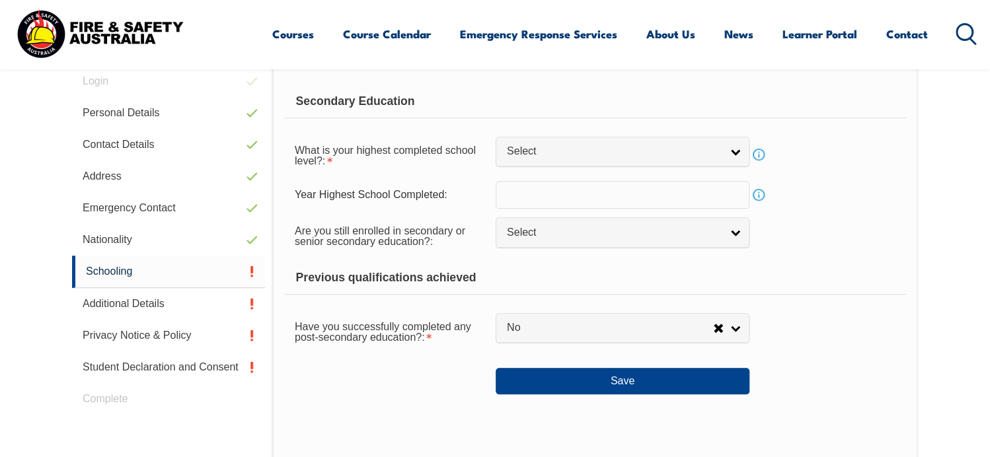
scroll to position [373, 0]
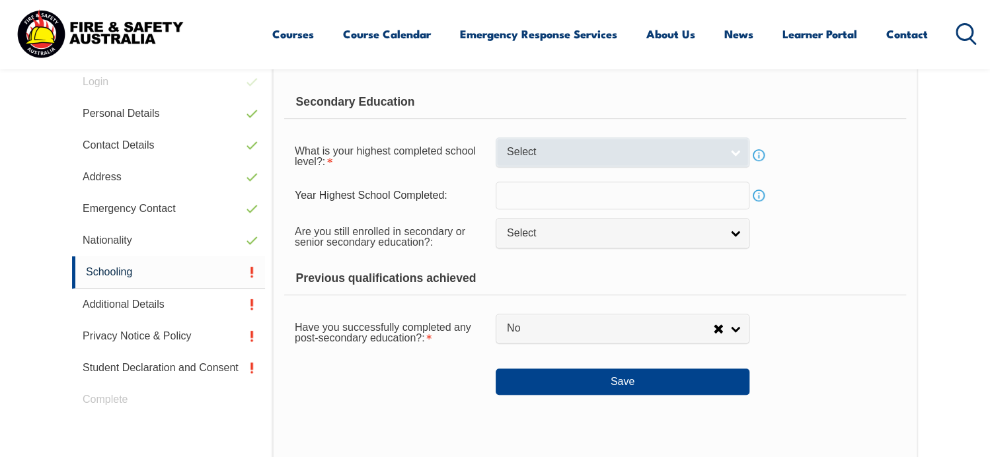
click at [735, 149] on link "Select" at bounding box center [623, 152] width 254 height 30
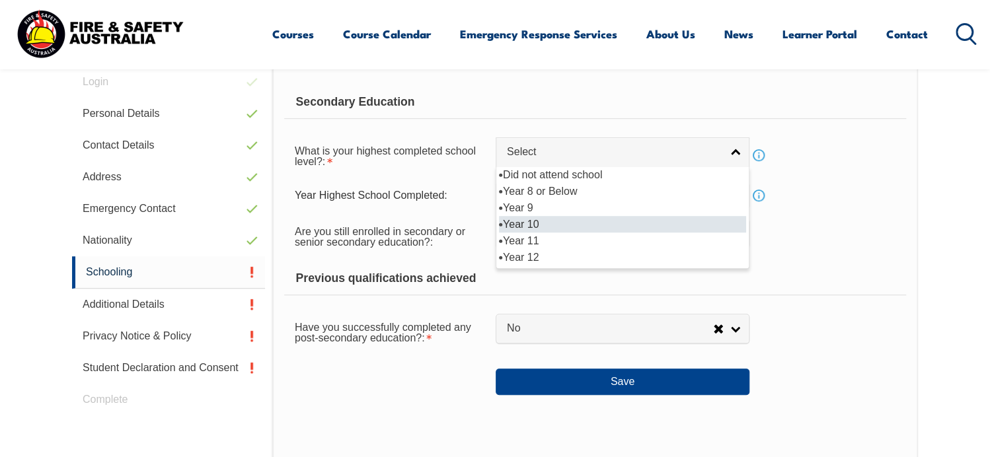
click at [526, 221] on li "Year 10" at bounding box center [622, 224] width 247 height 17
select select "10"
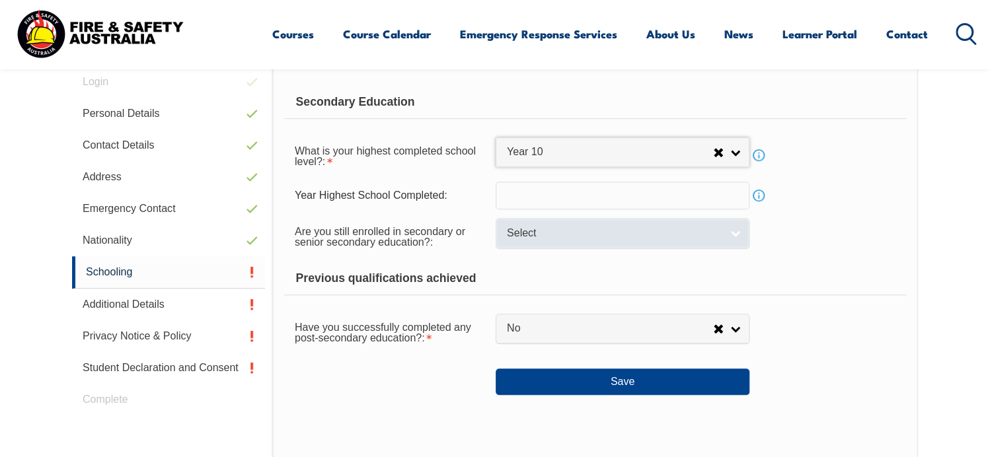
click at [558, 237] on span "Select" at bounding box center [614, 234] width 214 height 14
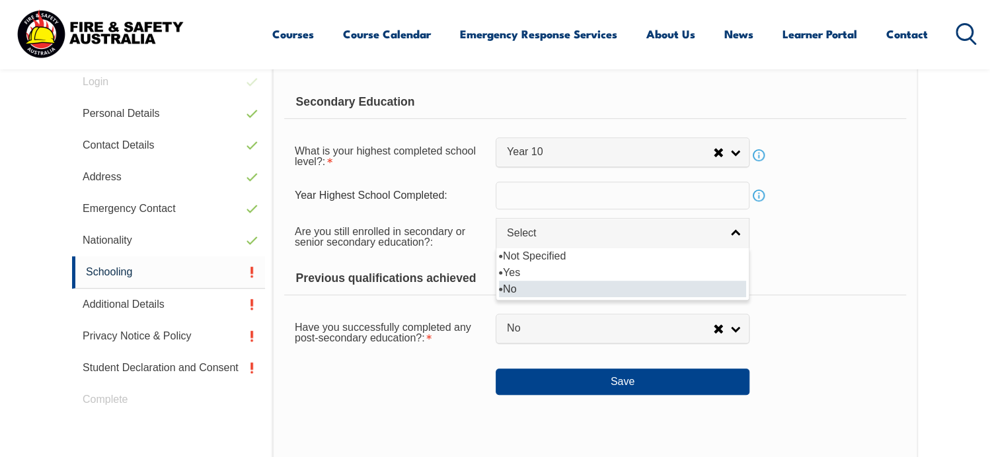
click at [511, 282] on li "No" at bounding box center [622, 289] width 247 height 17
select select "false"
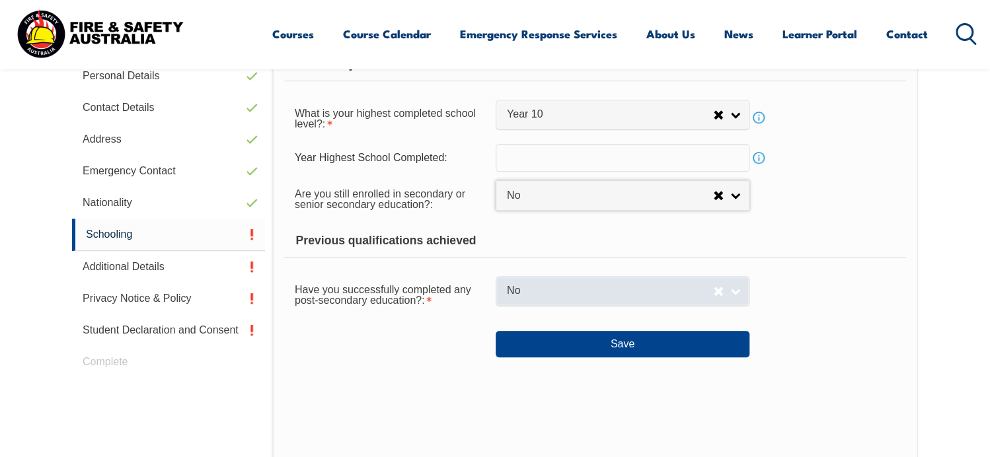
scroll to position [440, 0]
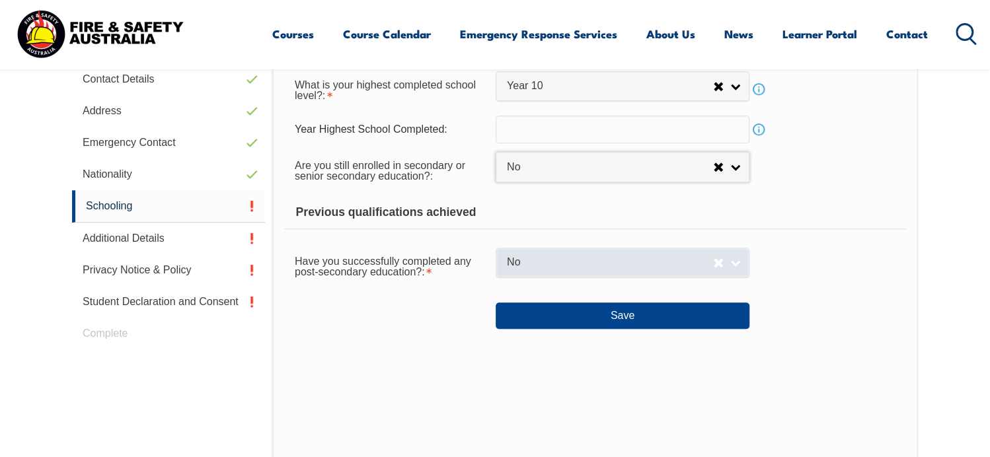
click at [561, 262] on span "No" at bounding box center [610, 263] width 206 height 14
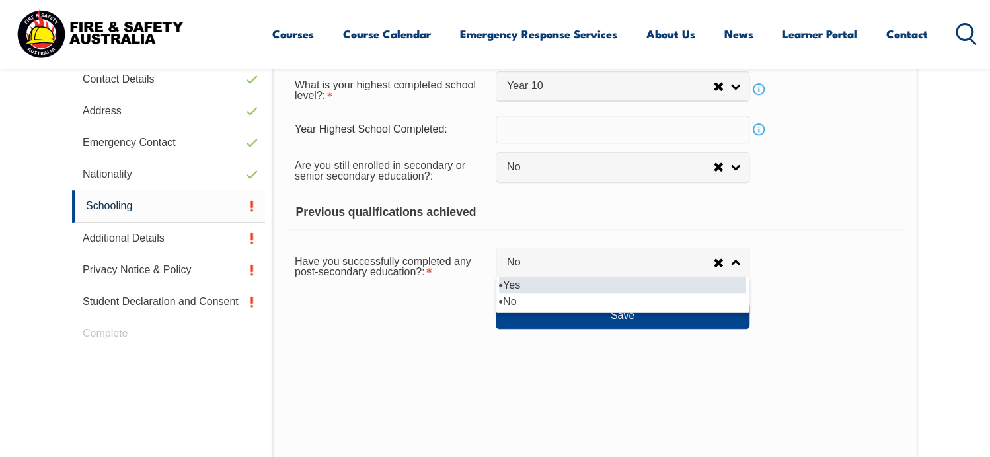
click at [513, 281] on li "Yes" at bounding box center [622, 285] width 247 height 17
select select "true"
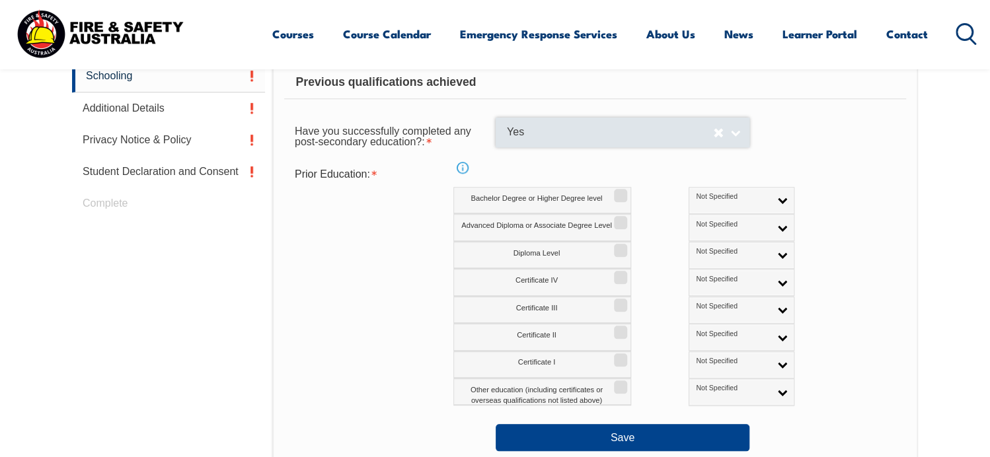
scroll to position [572, 0]
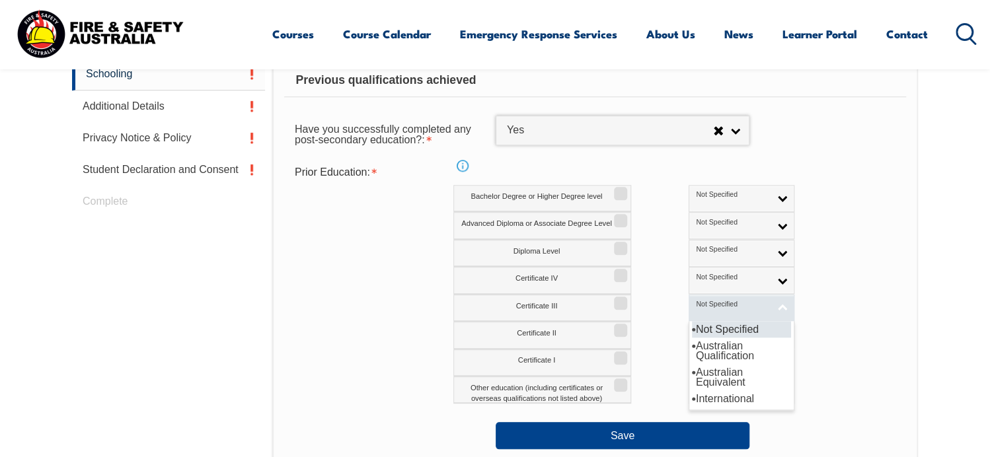
click at [729, 301] on link "Not Specified" at bounding box center [742, 308] width 106 height 27
click at [692, 343] on li "Australian Qualification" at bounding box center [741, 351] width 99 height 26
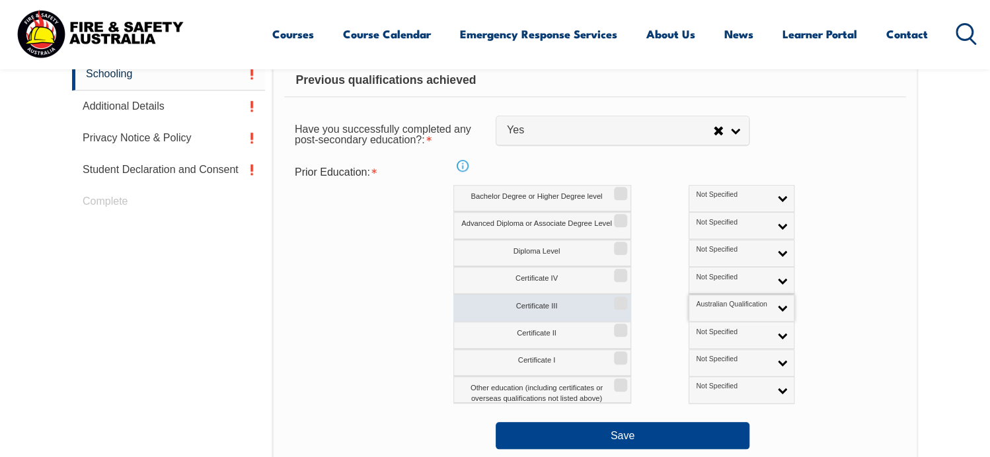
click at [620, 299] on input "Certificate III" at bounding box center [619, 298] width 8 height 1
checkbox input "true"
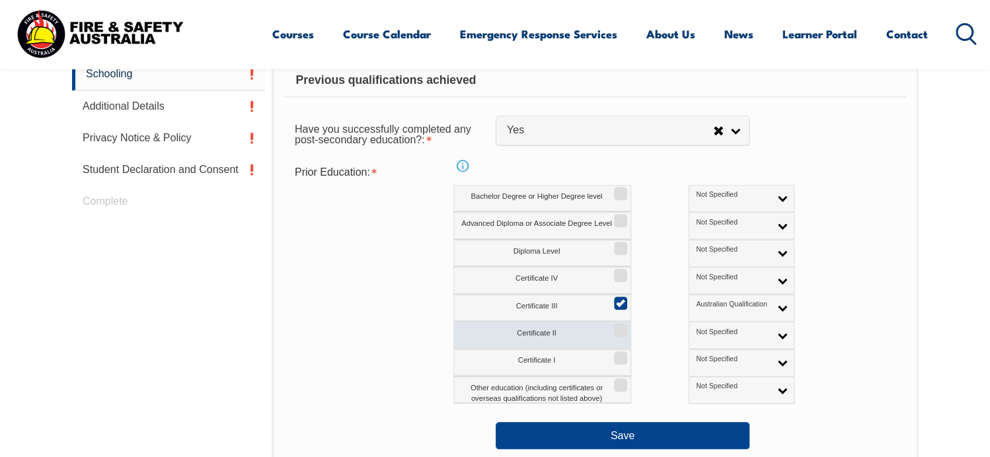
drag, startPoint x: 617, startPoint y: 329, endPoint x: 623, endPoint y: 331, distance: 7.1
click at [617, 327] on input "Certificate II" at bounding box center [619, 325] width 8 height 1
checkbox input "true"
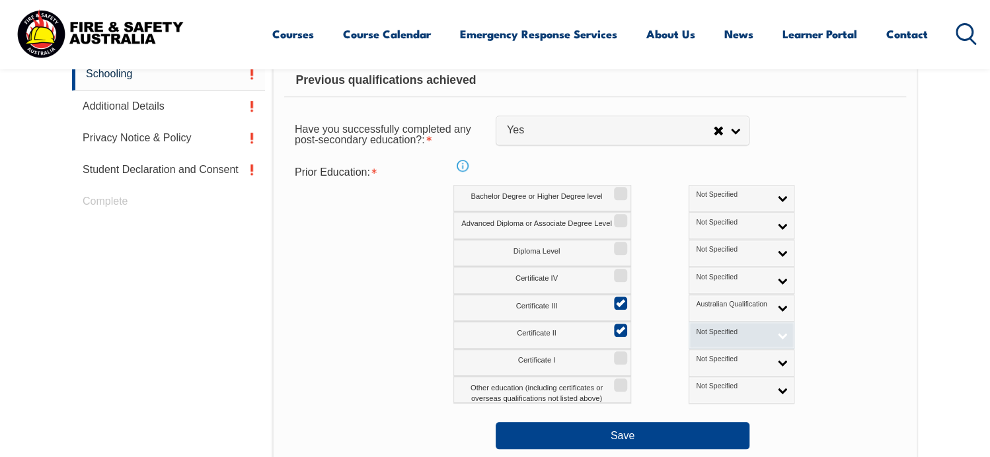
click at [726, 334] on link "Not Specified" at bounding box center [742, 335] width 106 height 27
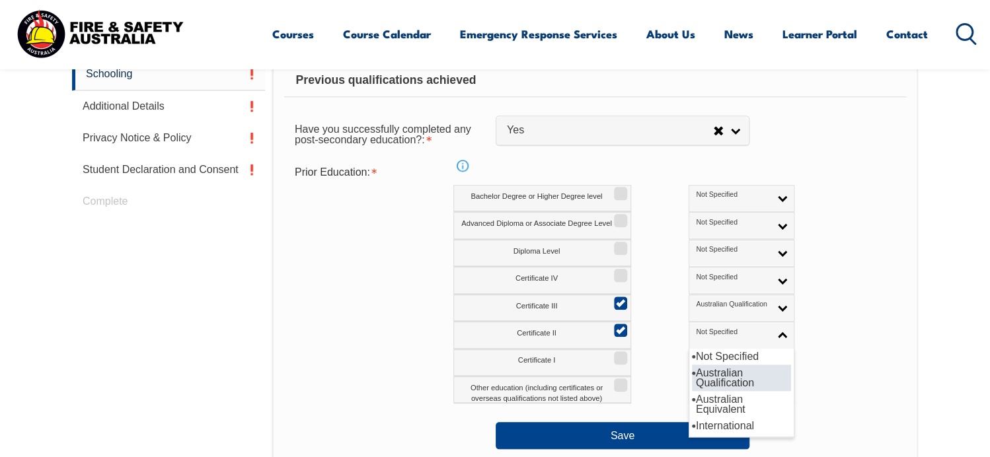
click at [692, 376] on li "Australian Qualification" at bounding box center [741, 378] width 99 height 26
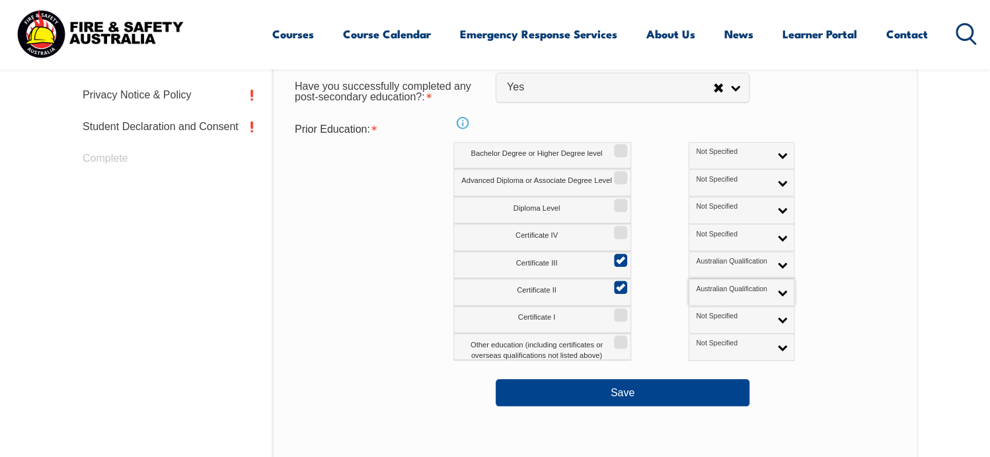
scroll to position [638, 0]
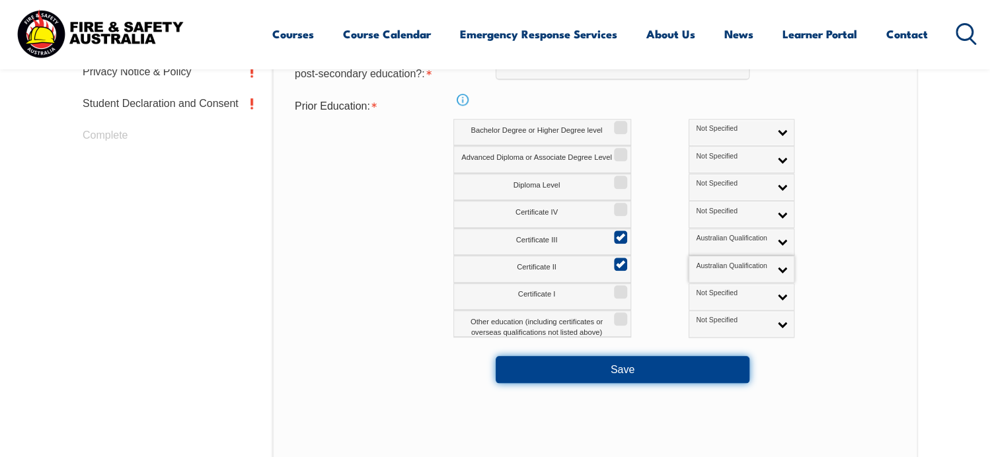
click at [627, 368] on button "Save" at bounding box center [623, 369] width 254 height 26
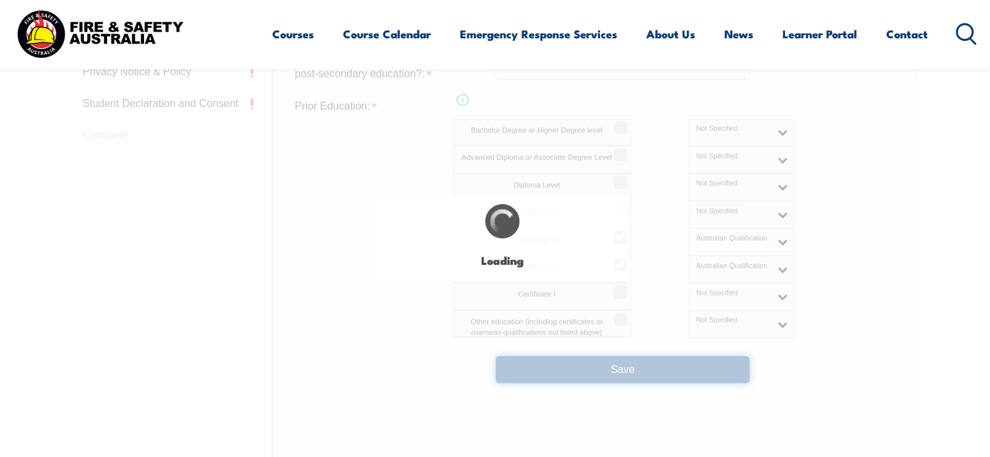
select select
select select "false"
select select "true"
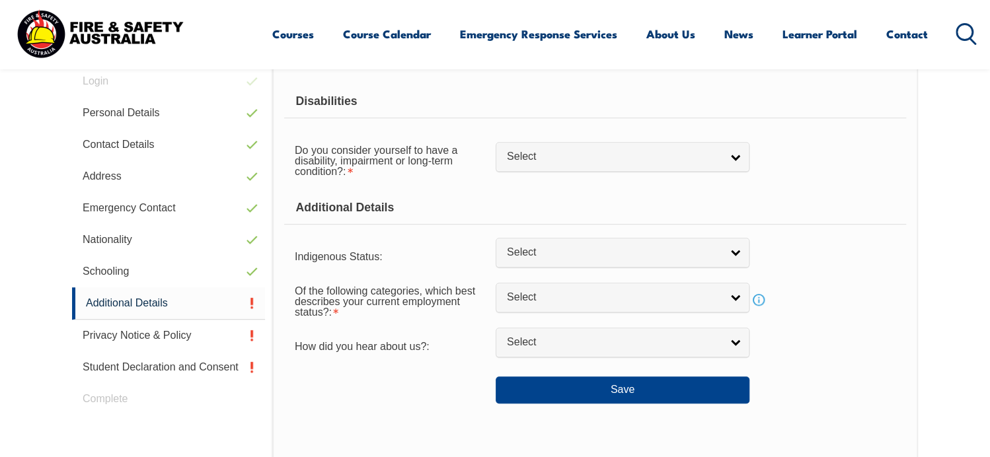
scroll to position [331, 0]
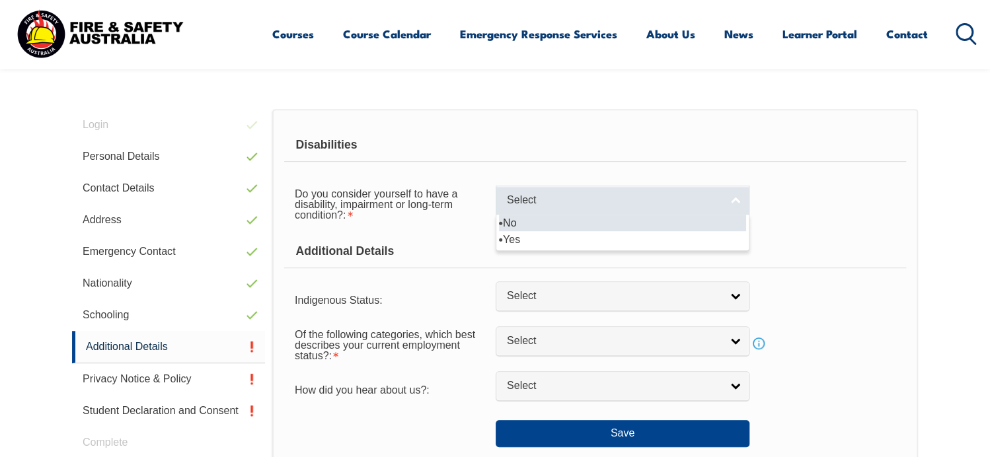
click at [738, 197] on link "Select" at bounding box center [623, 201] width 254 height 30
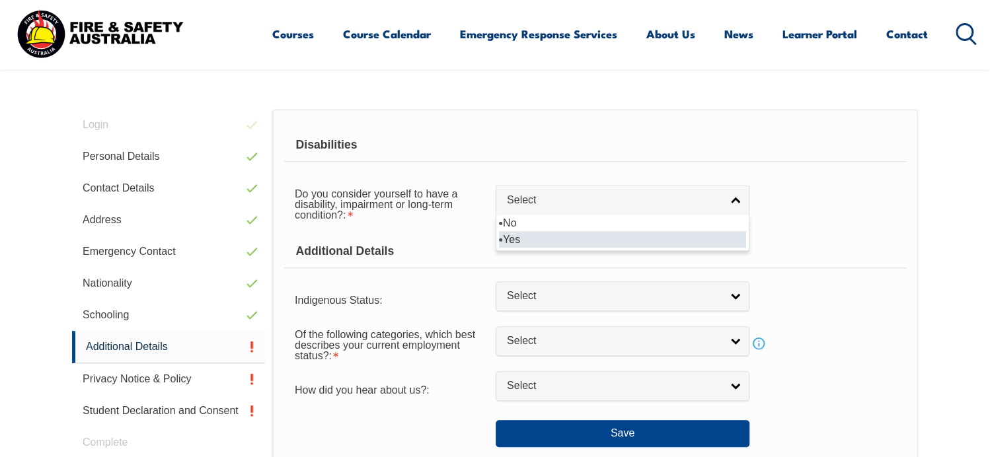
click at [513, 239] on li "Yes" at bounding box center [622, 239] width 247 height 17
select select "true"
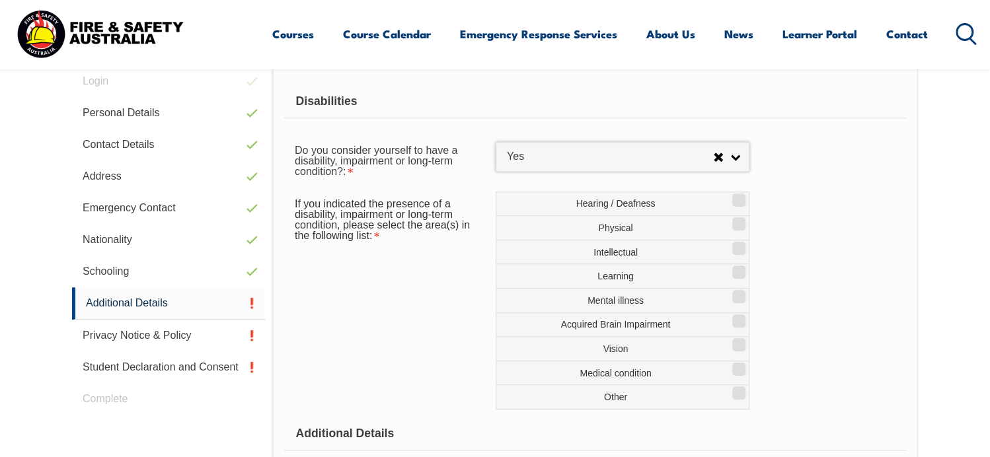
scroll to position [397, 0]
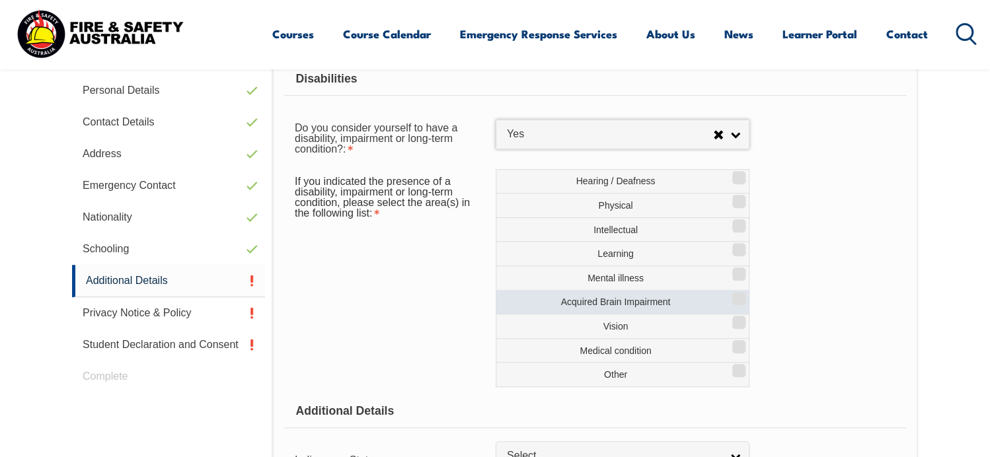
click at [737, 295] on input "Acquired Brain Impairment" at bounding box center [737, 293] width 8 height 1
checkbox input "true"
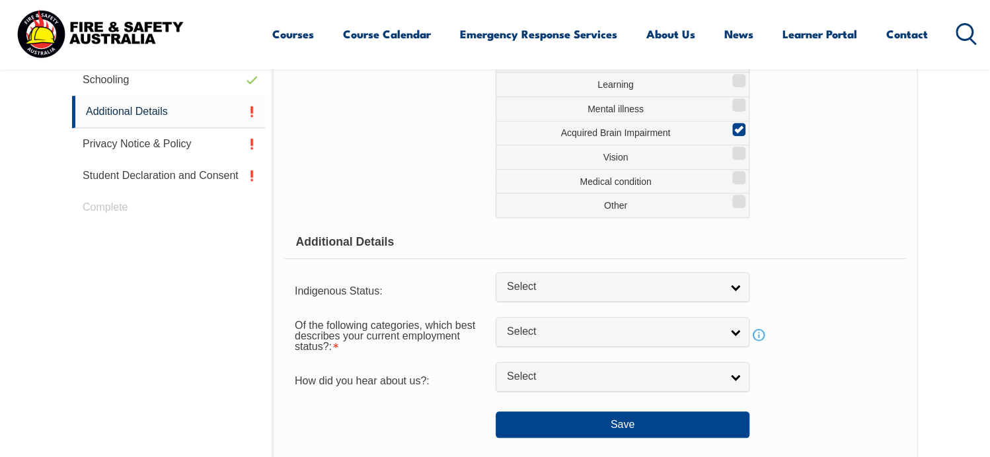
scroll to position [595, 0]
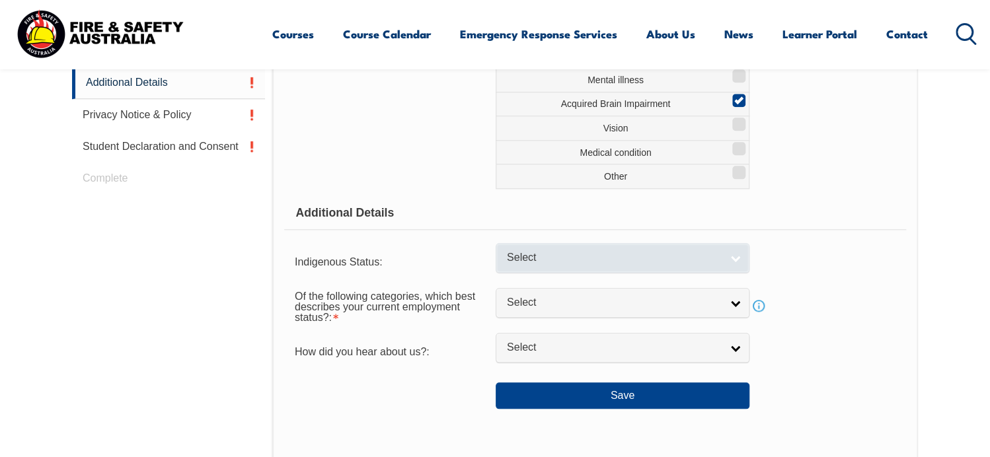
click at [739, 255] on link "Select" at bounding box center [623, 258] width 254 height 30
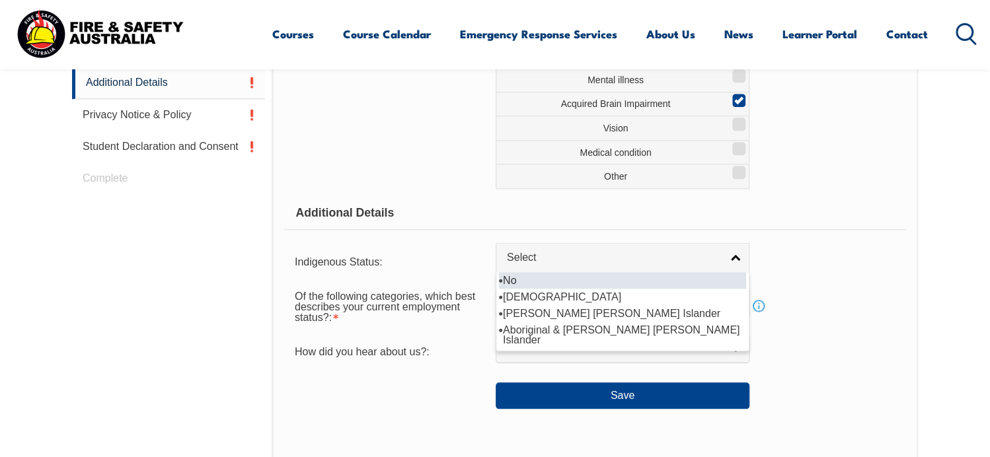
click at [520, 275] on li "No" at bounding box center [622, 280] width 247 height 17
select select "4"
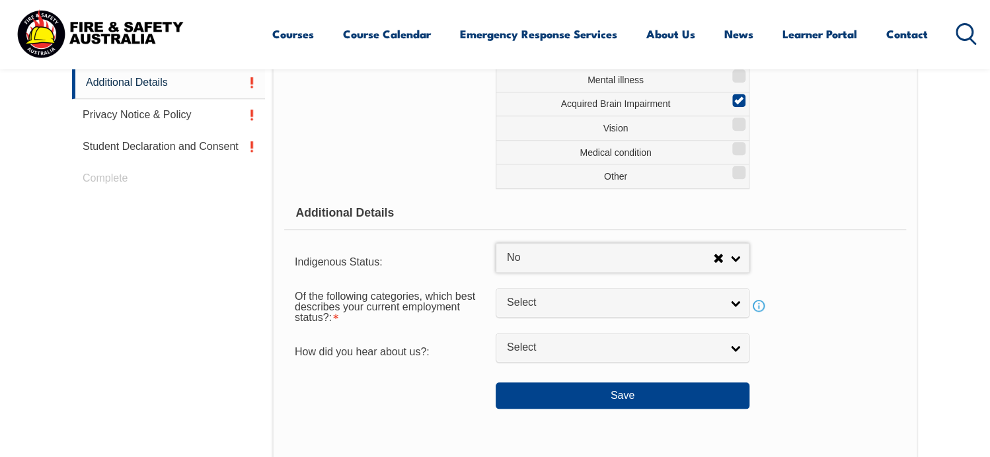
scroll to position [661, 0]
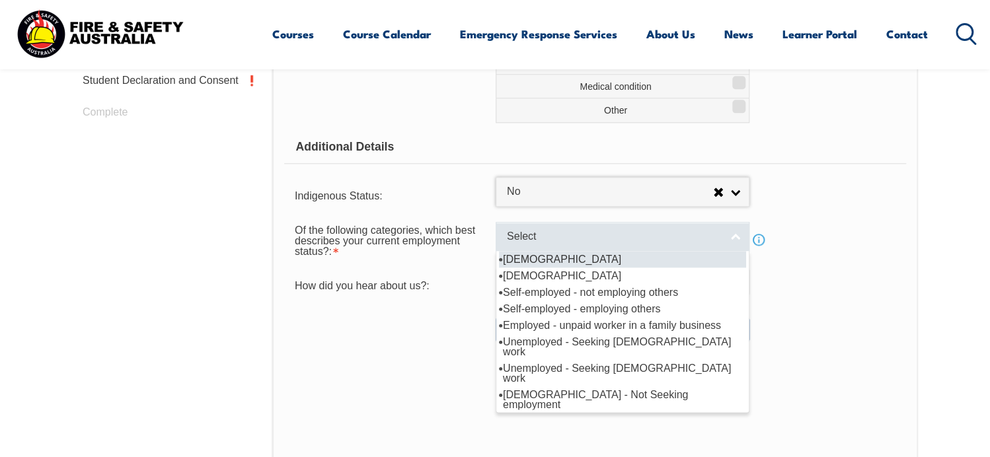
click at [736, 235] on link "Select" at bounding box center [623, 237] width 254 height 30
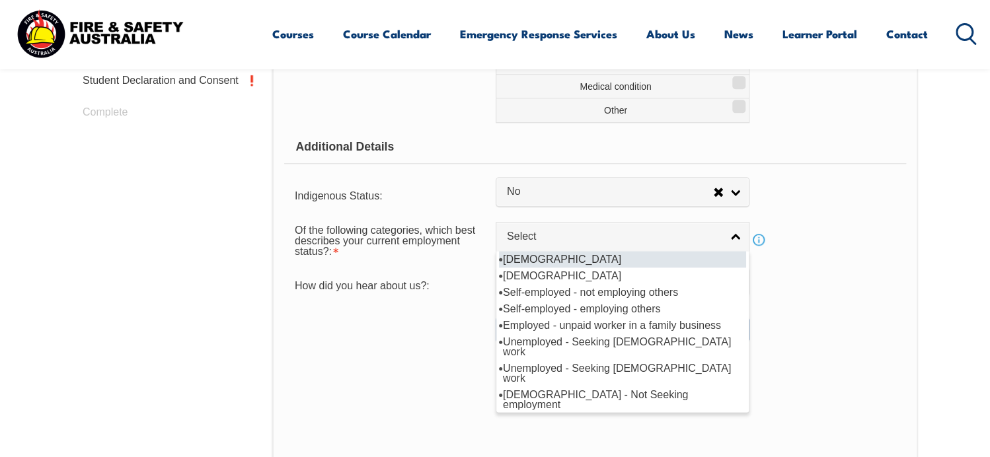
click at [565, 255] on li "Full-time employee" at bounding box center [622, 259] width 247 height 17
select select "1"
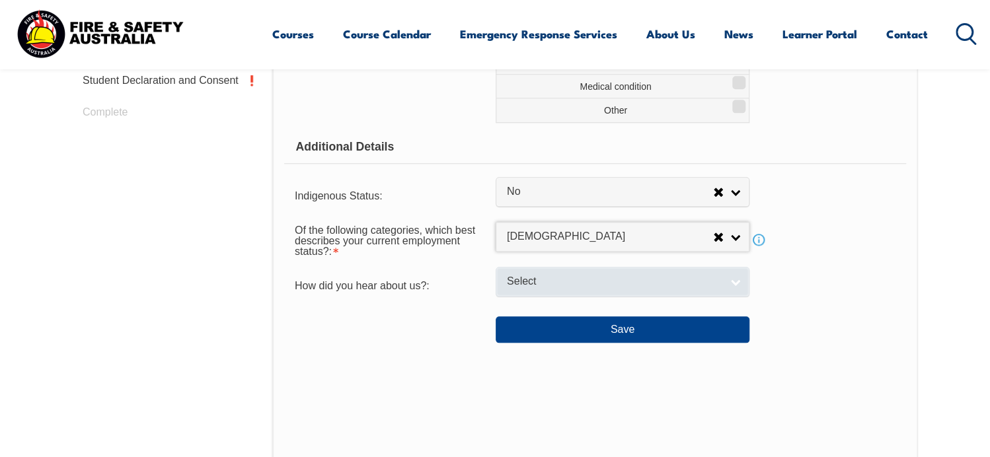
click at [732, 281] on link "Select" at bounding box center [623, 282] width 254 height 30
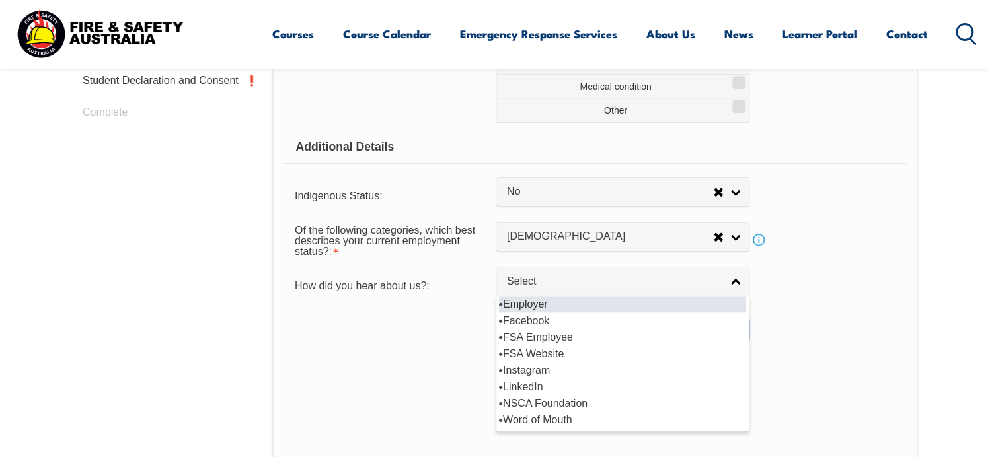
click at [524, 301] on li "Employer" at bounding box center [622, 304] width 247 height 17
select select "8019"
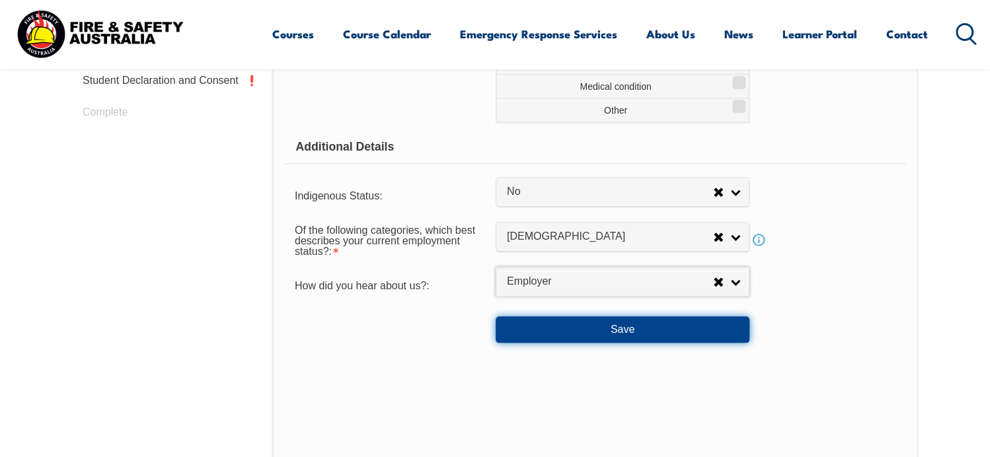
click at [631, 329] on button "Save" at bounding box center [623, 330] width 254 height 26
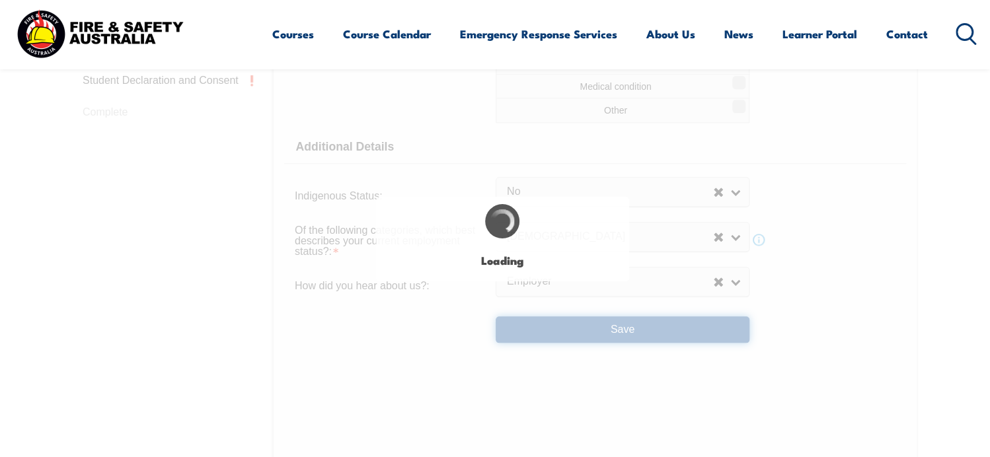
select select "true"
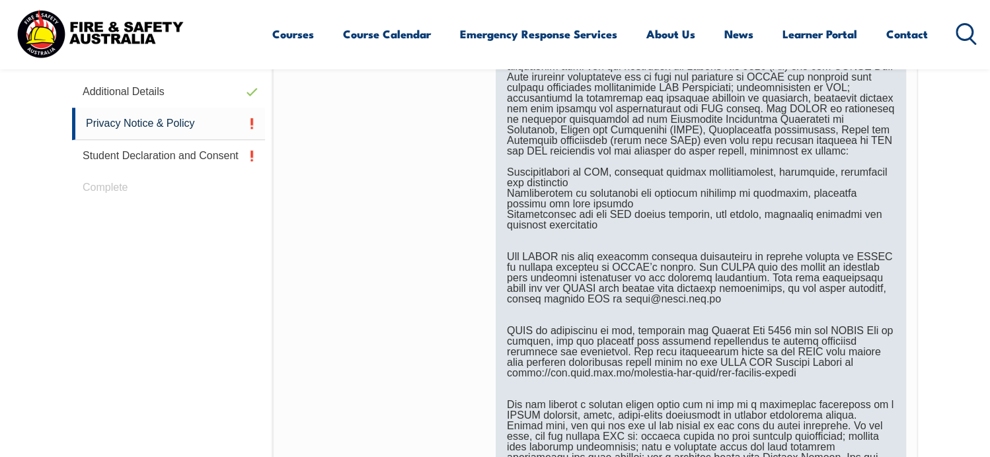
scroll to position [721, 0]
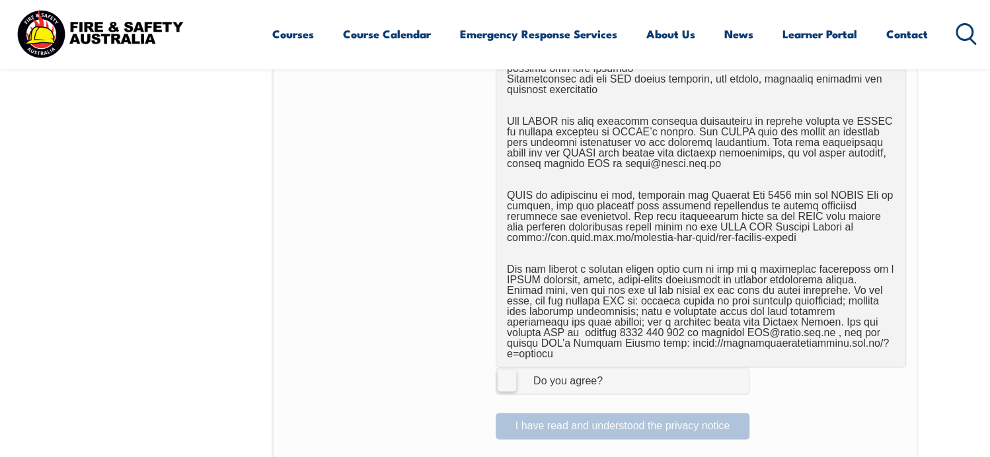
click at [509, 370] on label "I Agree Do you agree?" at bounding box center [623, 381] width 254 height 26
click at [613, 370] on input "I Agree Do you agree?" at bounding box center [624, 380] width 22 height 25
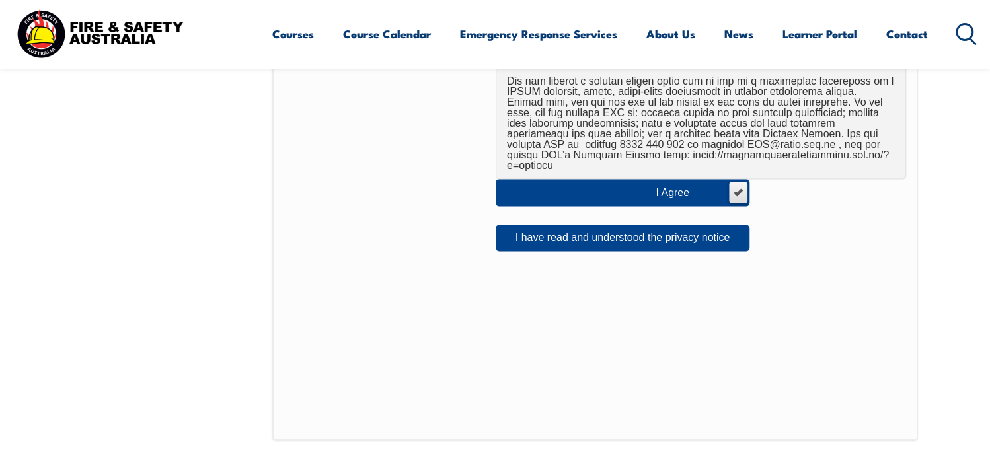
scroll to position [919, 0]
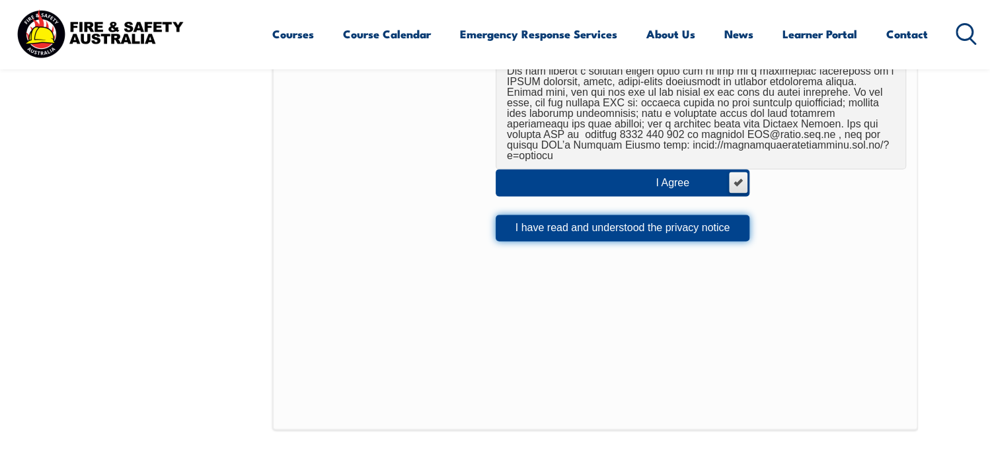
click at [659, 216] on button "I have read and understood the privacy notice" at bounding box center [623, 228] width 254 height 26
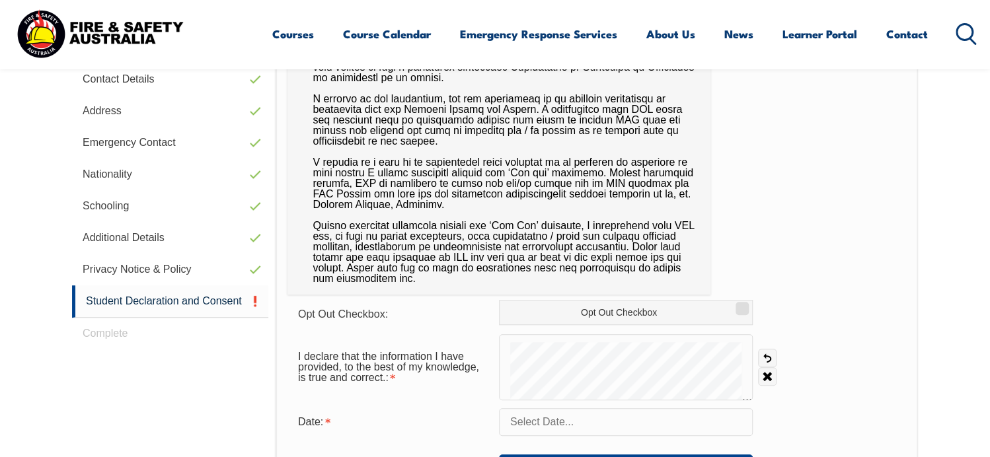
scroll to position [506, 0]
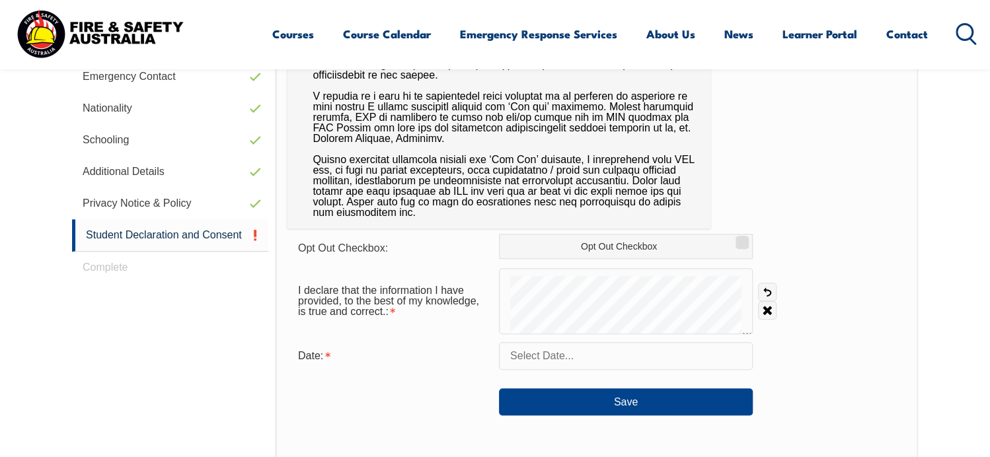
click at [750, 291] on div at bounding box center [626, 301] width 254 height 66
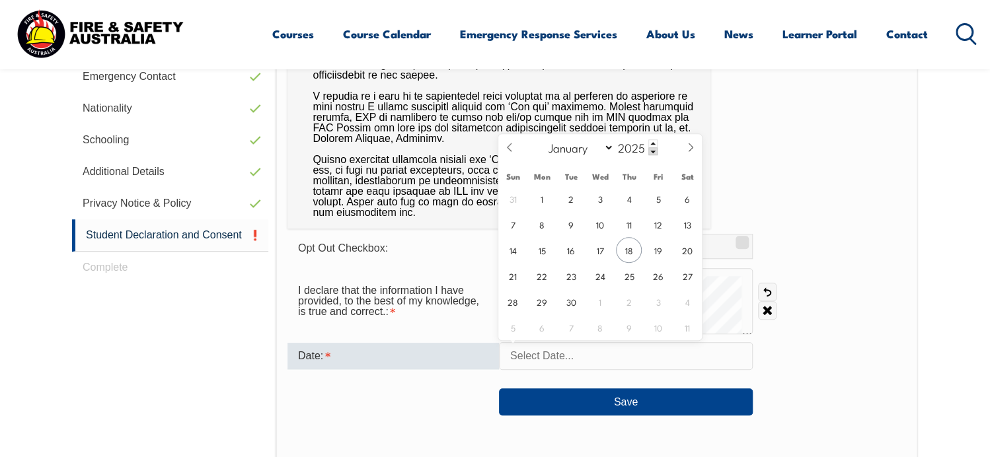
click at [549, 354] on input "text" at bounding box center [626, 356] width 254 height 28
click at [631, 251] on span "18" at bounding box center [629, 250] width 26 height 26
type input "September 18, 2025"
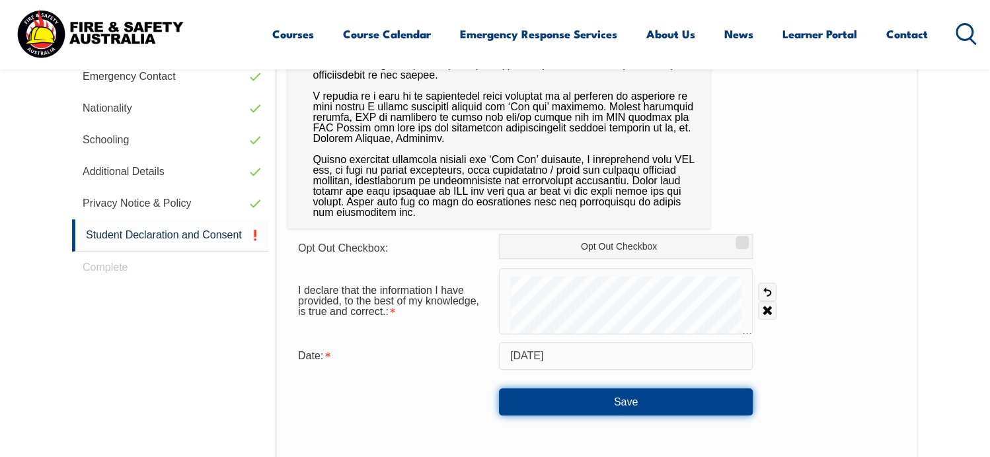
click at [623, 395] on button "Save" at bounding box center [626, 402] width 254 height 26
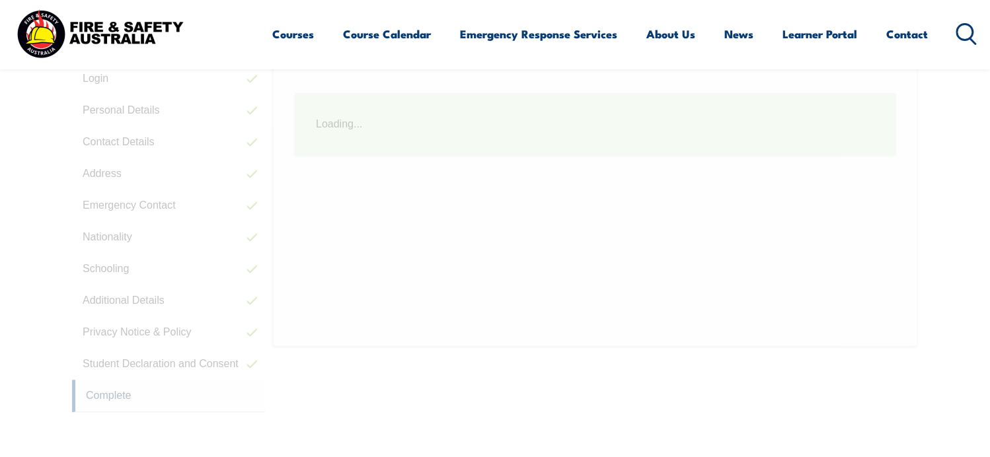
scroll to position [373, 0]
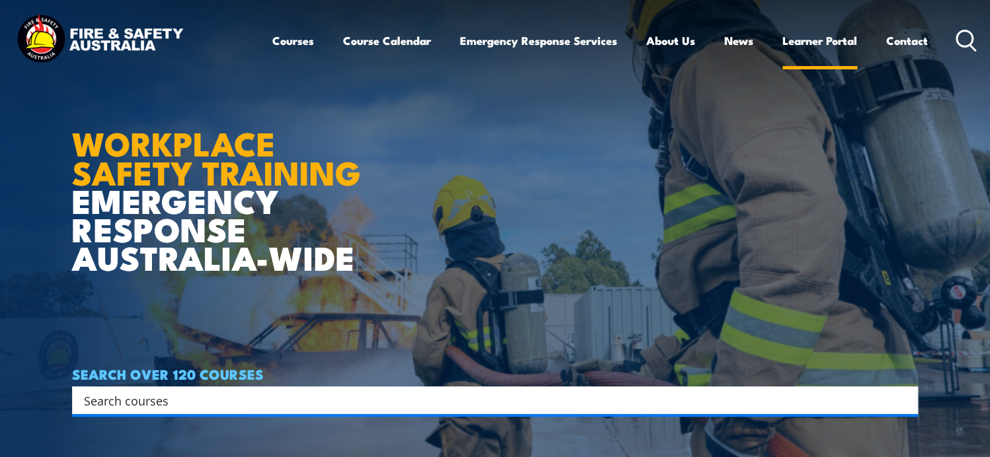
click at [817, 39] on link "Learner Portal" at bounding box center [820, 40] width 75 height 35
